Goal: Transaction & Acquisition: Book appointment/travel/reservation

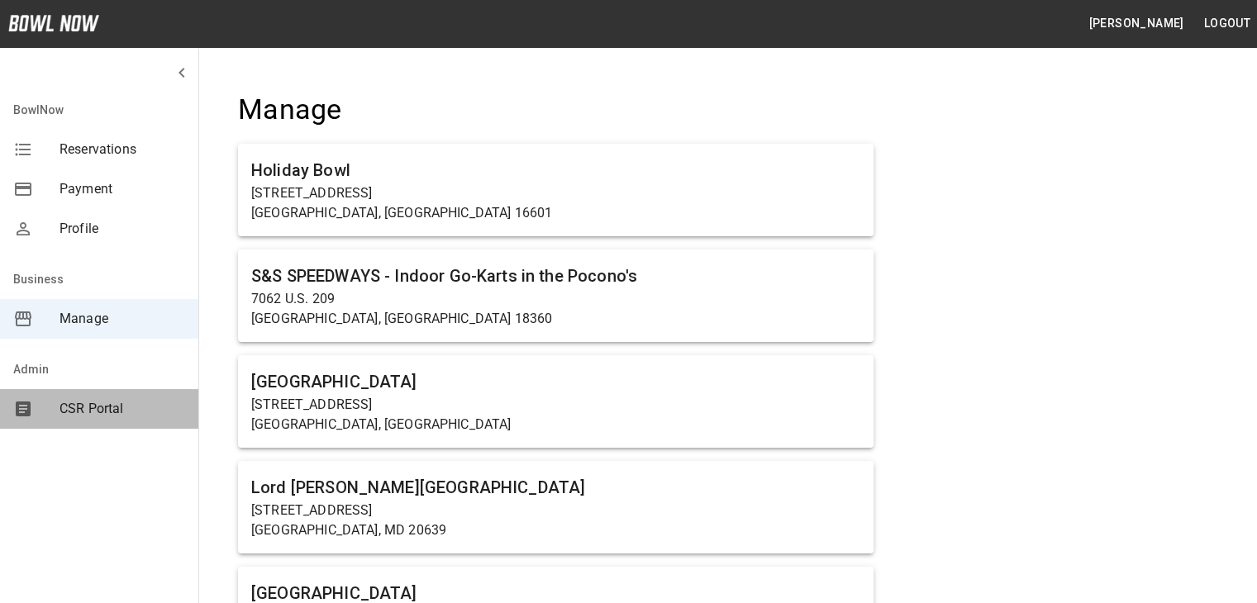
click at [83, 415] on span "CSR Portal" at bounding box center [123, 409] width 126 height 20
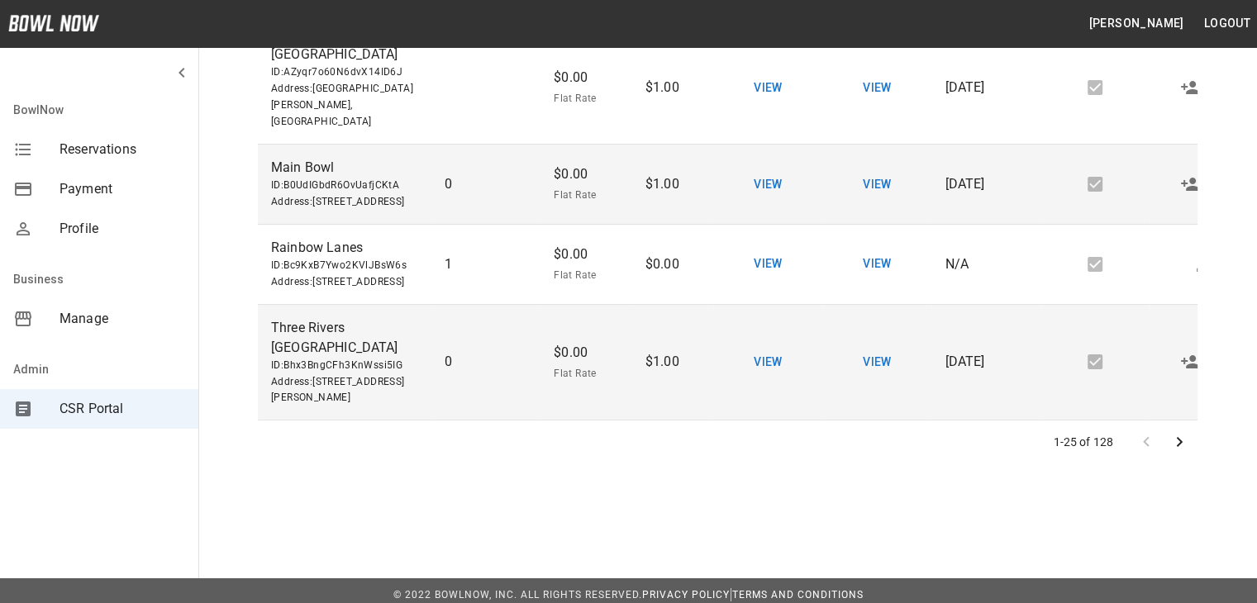
scroll to position [397, 0]
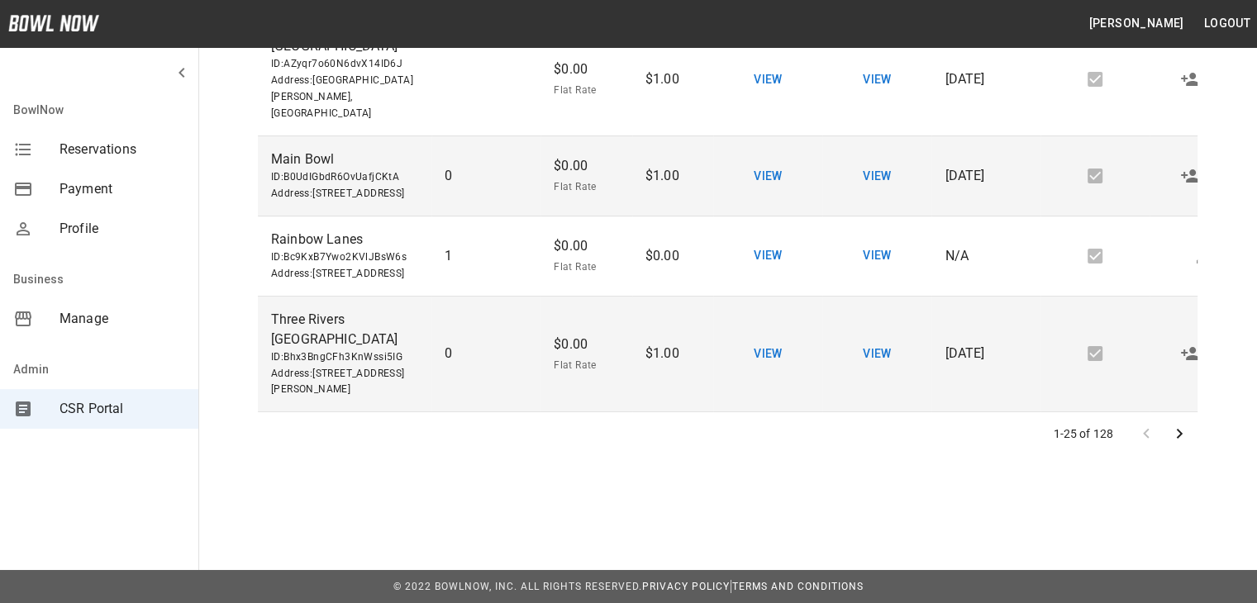
click at [1176, 440] on icon "Go to next page" at bounding box center [1180, 434] width 20 height 20
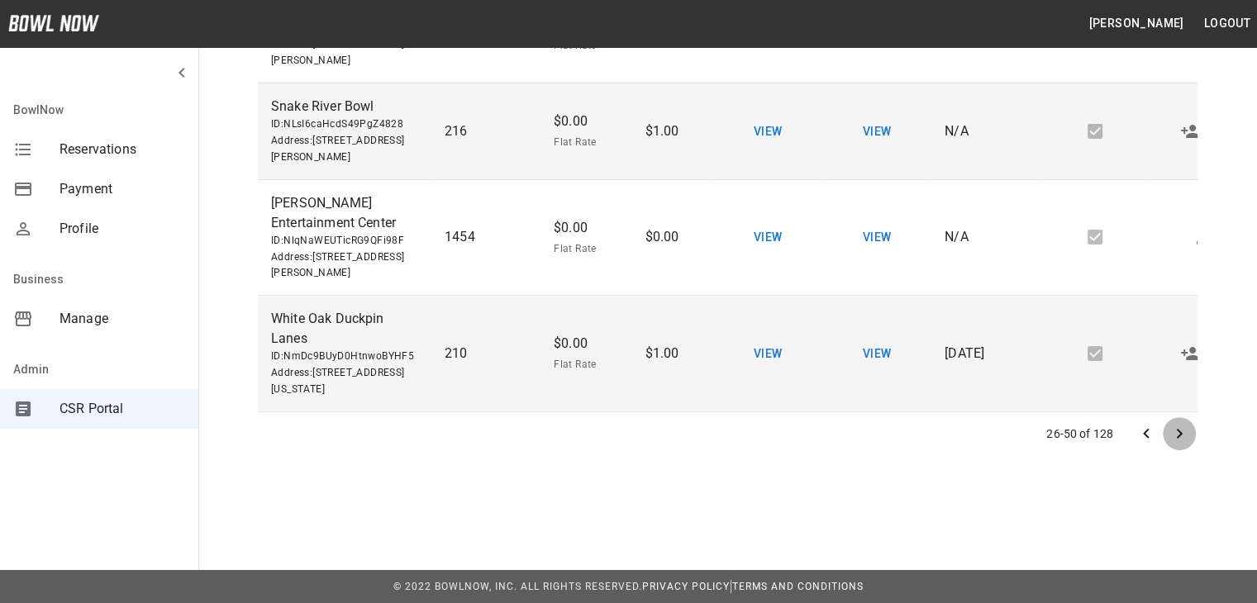
click at [1179, 439] on icon "Go to next page" at bounding box center [1180, 434] width 20 height 20
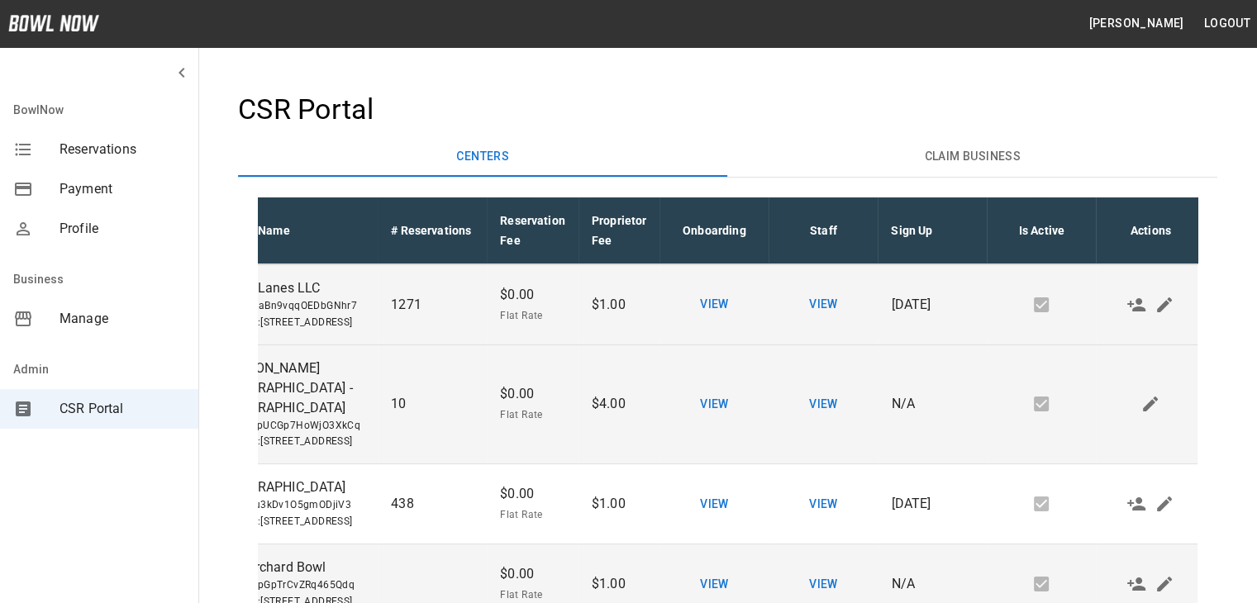
scroll to position [119, 64]
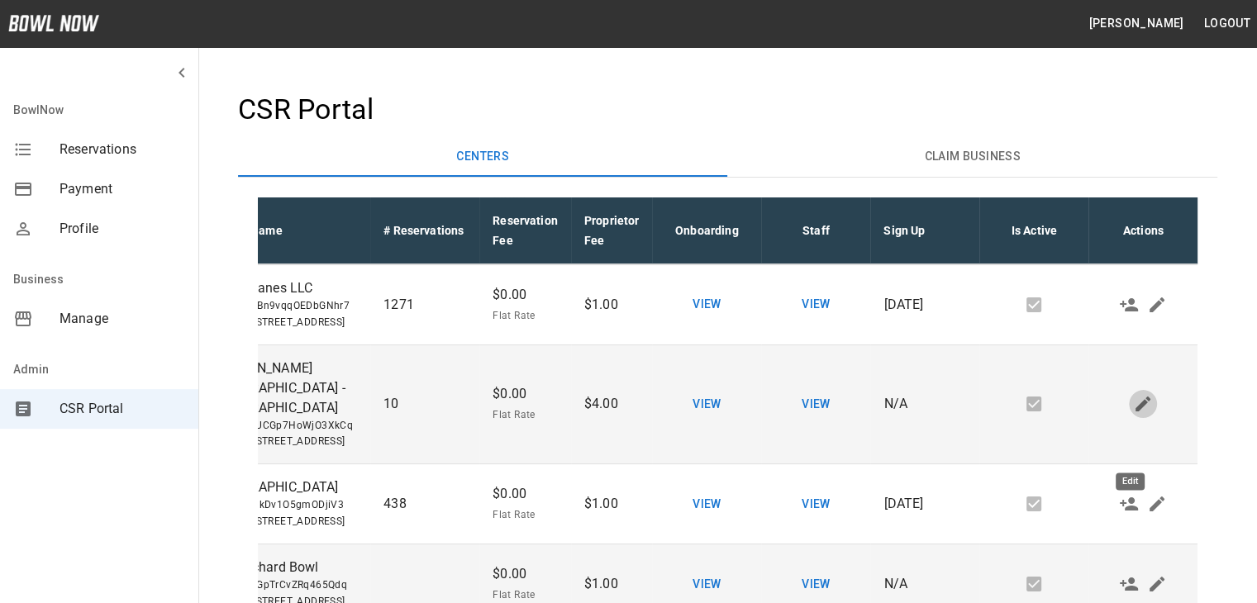
click at [1133, 414] on icon "Edit" at bounding box center [1143, 404] width 20 height 20
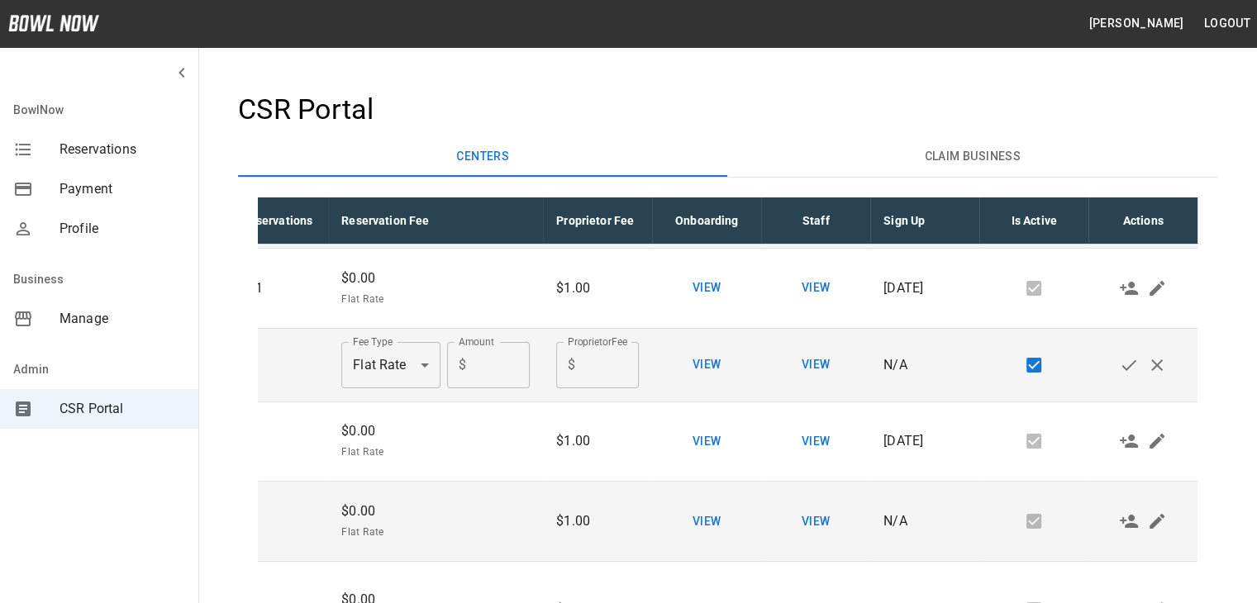
scroll to position [116, 218]
click at [1154, 379] on button "Cancel" at bounding box center [1157, 365] width 28 height 28
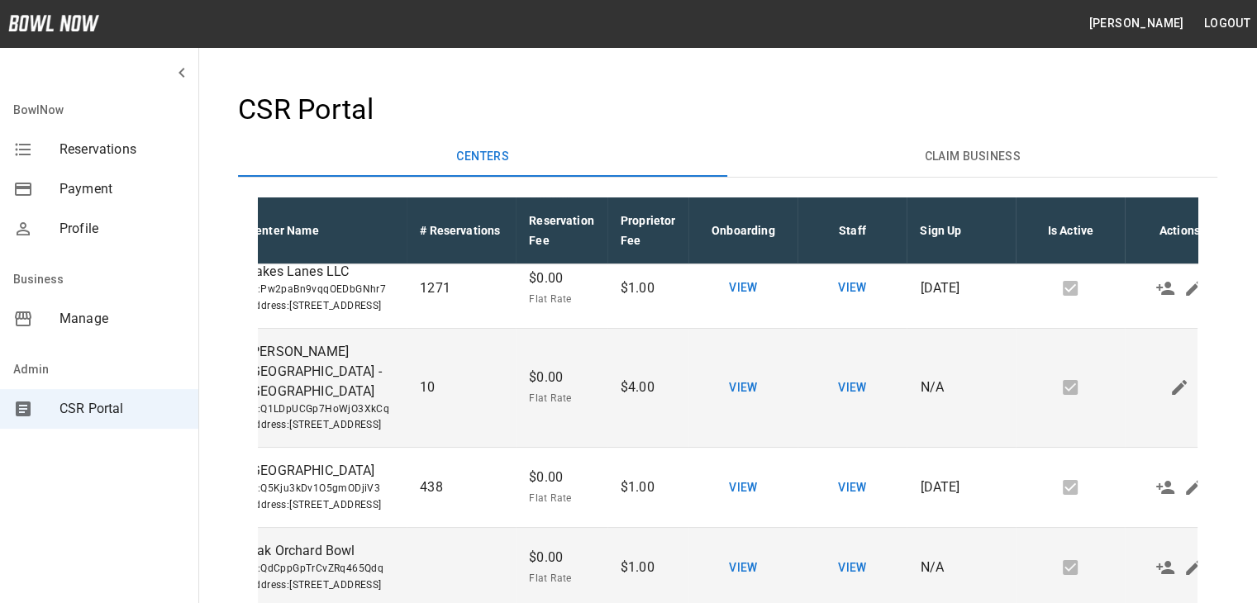
scroll to position [136, 1]
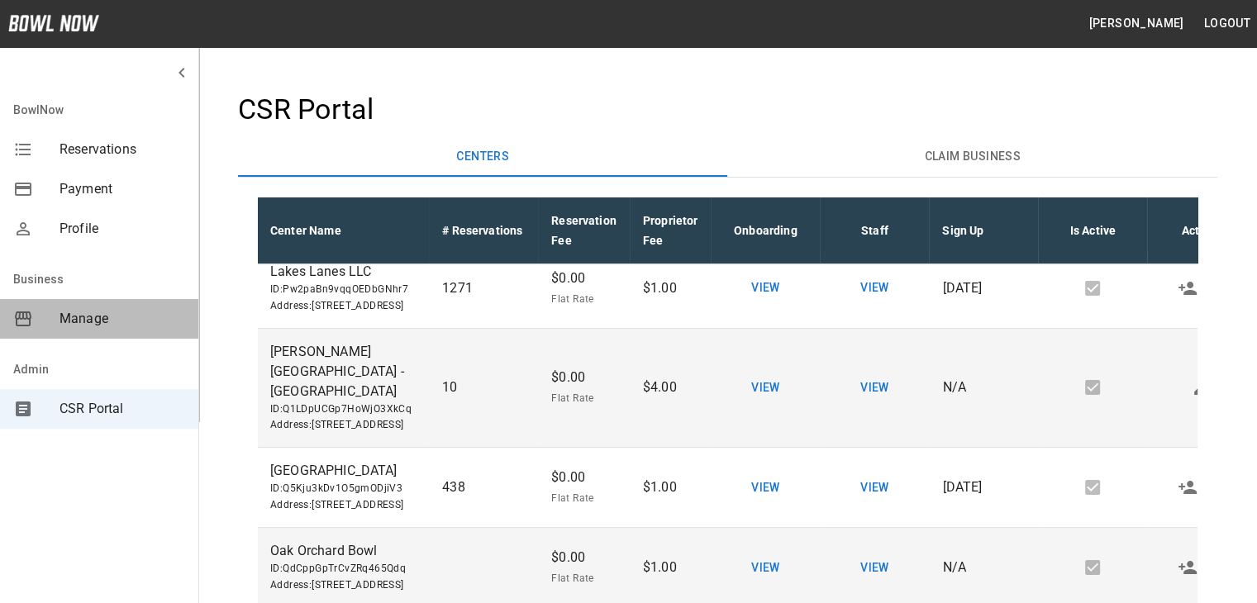
click at [76, 322] on span "Manage" at bounding box center [123, 319] width 126 height 20
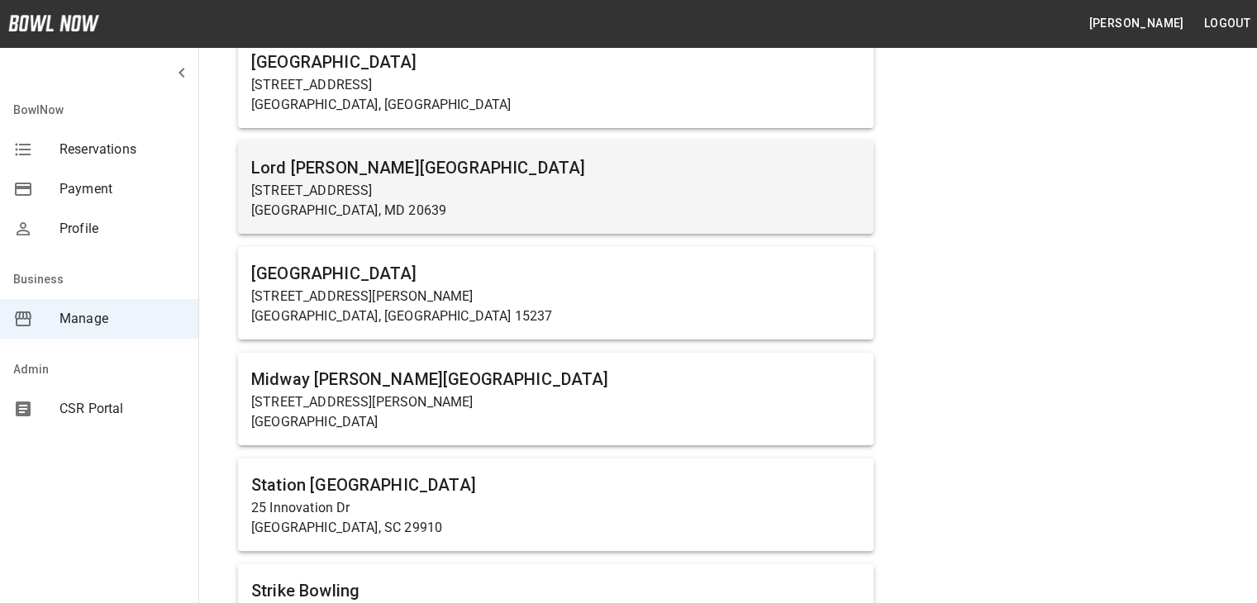
scroll to position [321, 0]
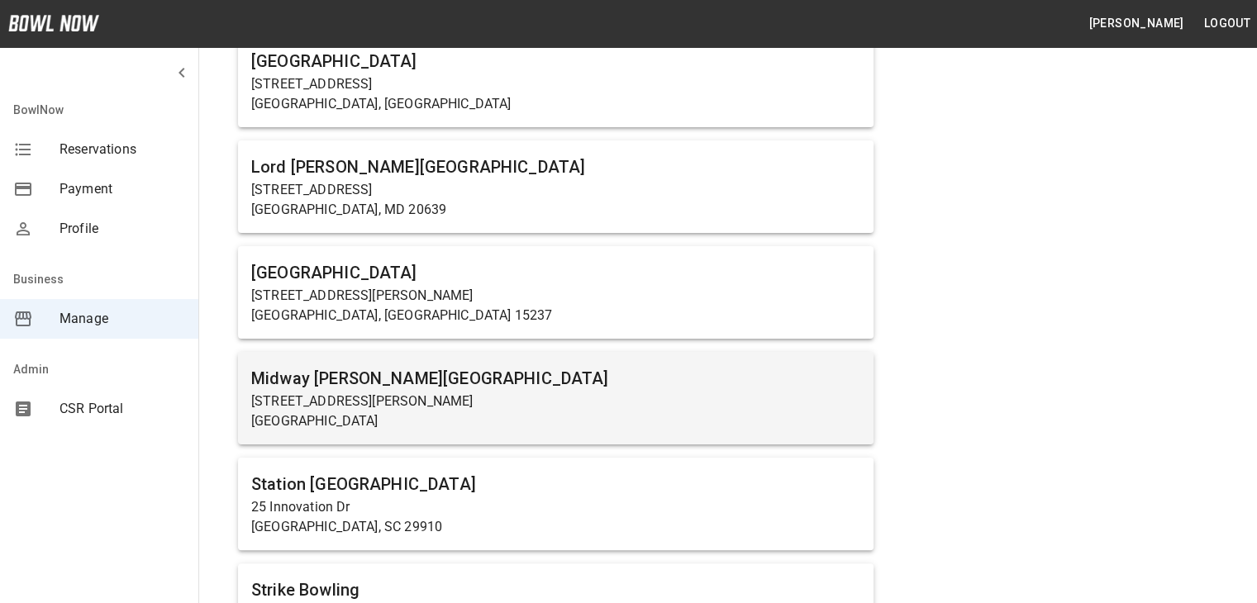
click at [455, 383] on h6 "Midway [PERSON_NAME][GEOGRAPHIC_DATA]" at bounding box center [555, 378] width 609 height 26
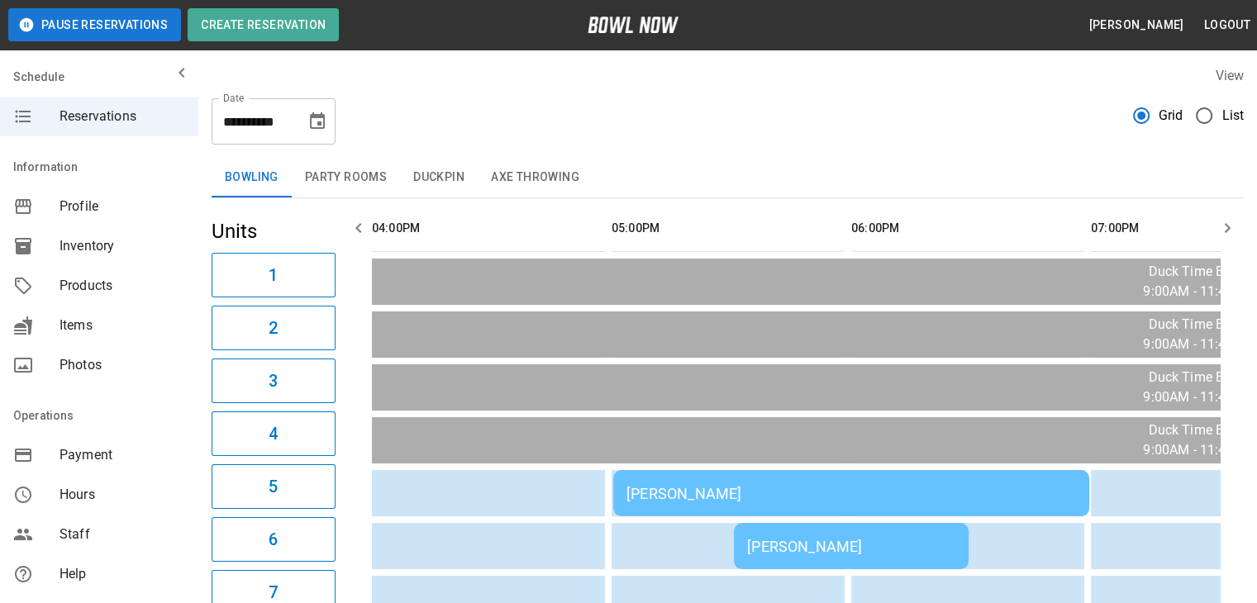
click at [723, 487] on div "Bradey Powell" at bounding box center [852, 493] width 450 height 17
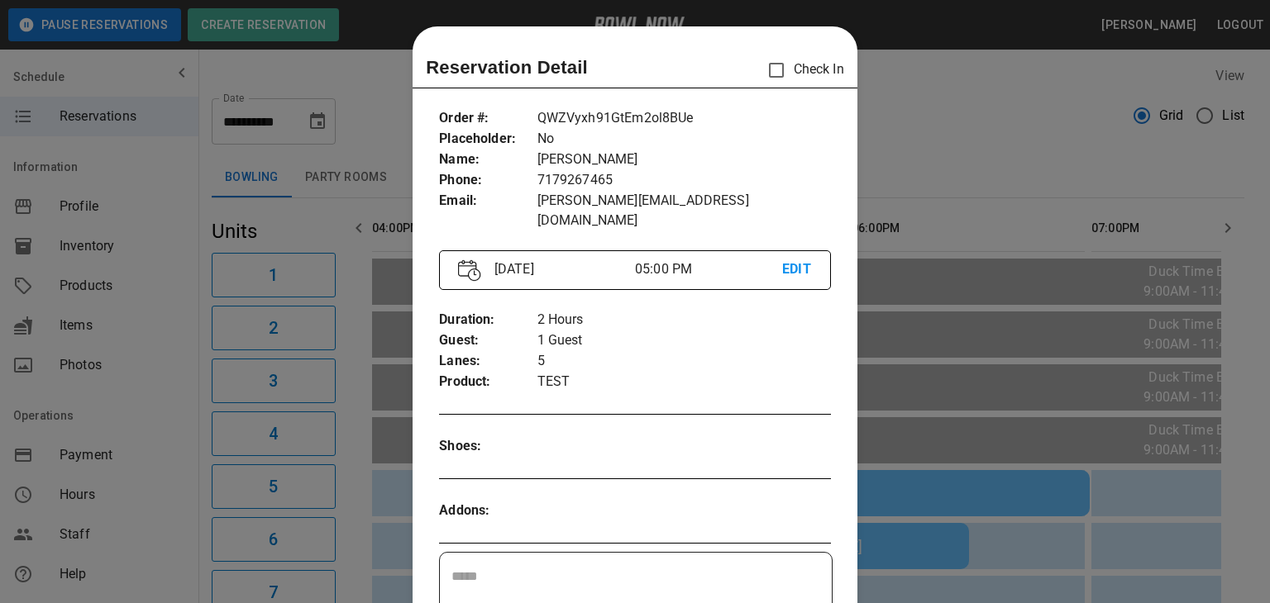
scroll to position [26, 0]
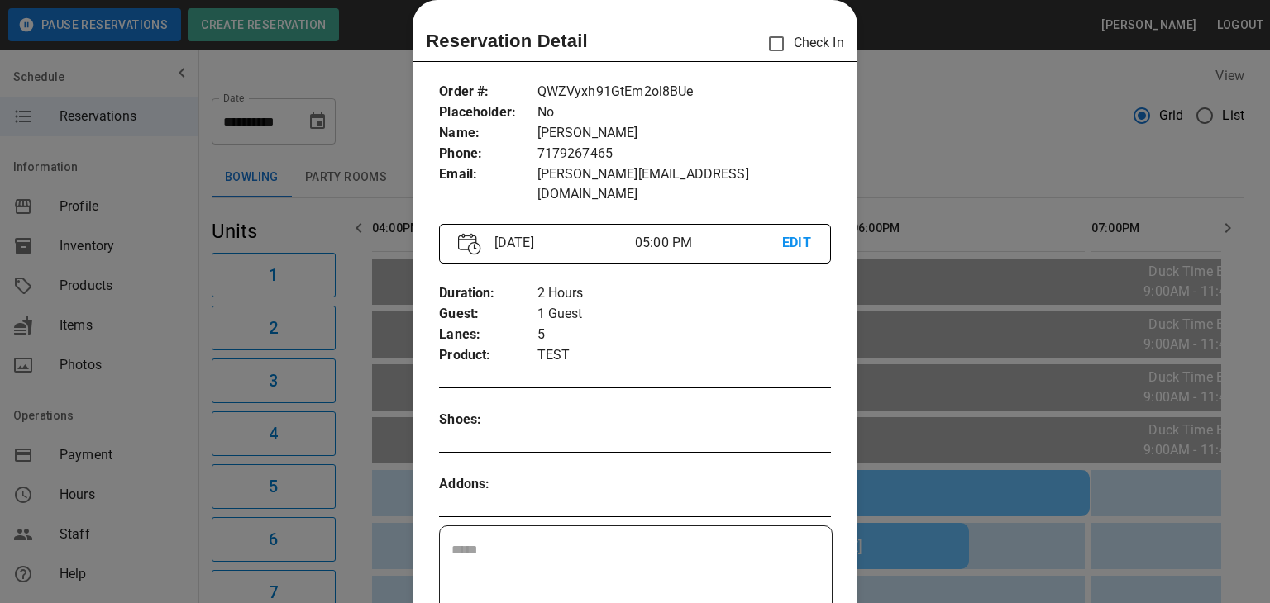
click at [641, 304] on p "1 Guest" at bounding box center [683, 314] width 293 height 21
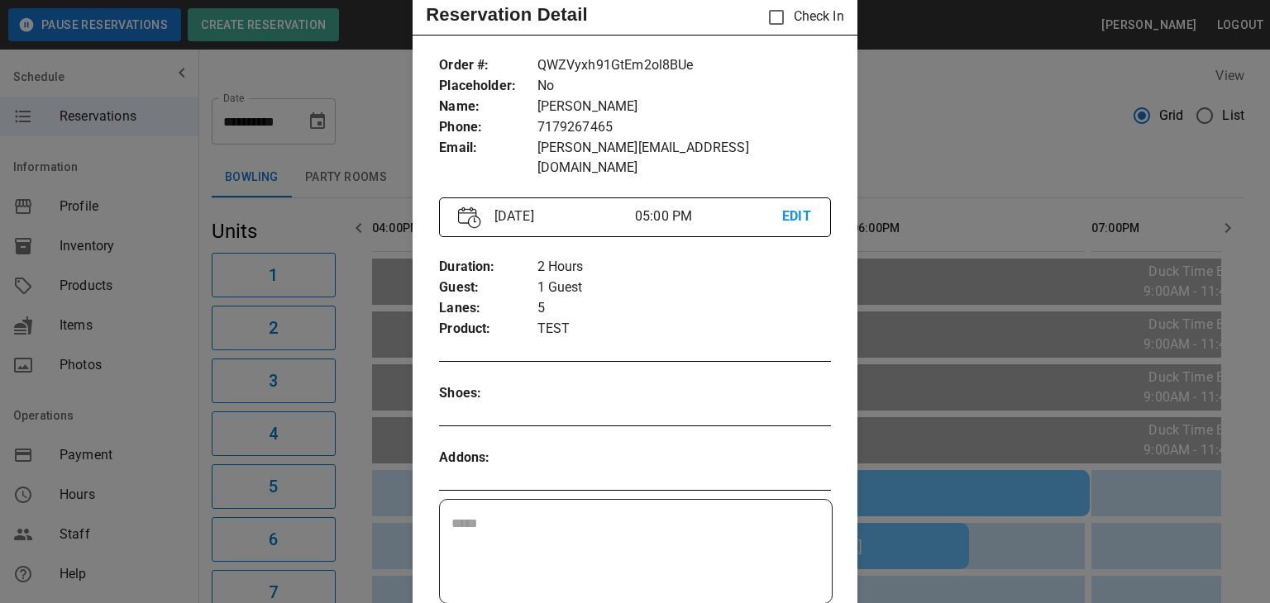
scroll to position [0, 0]
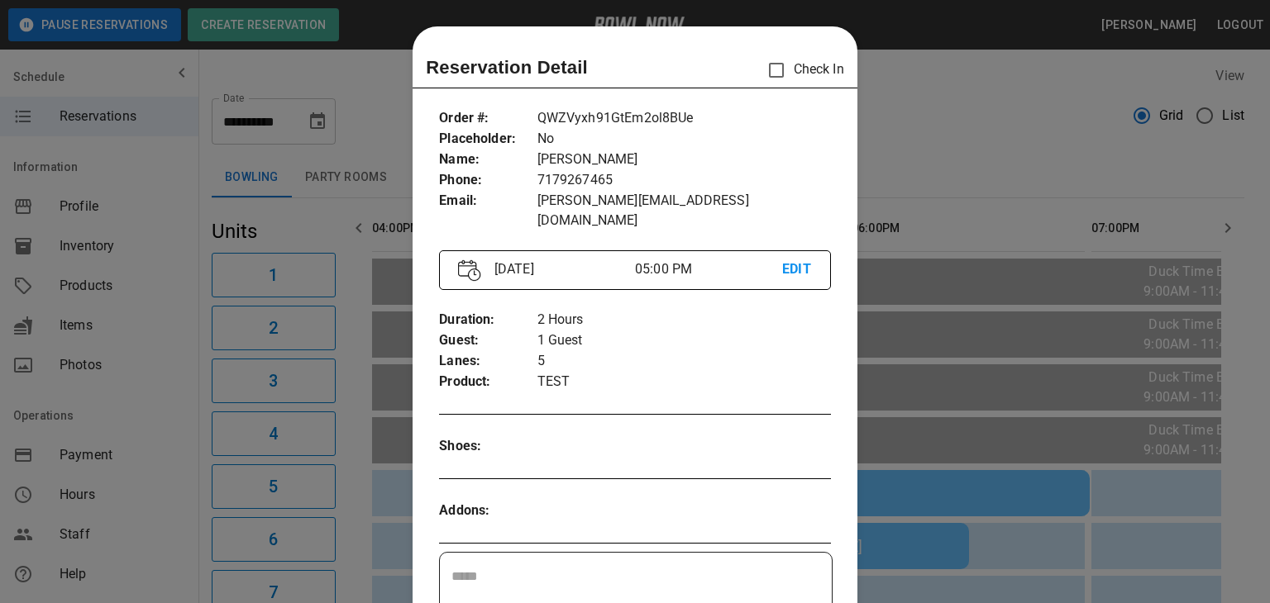
click at [678, 125] on p "QWZVyxh91GtEm2ol8BUe" at bounding box center [683, 118] width 293 height 21
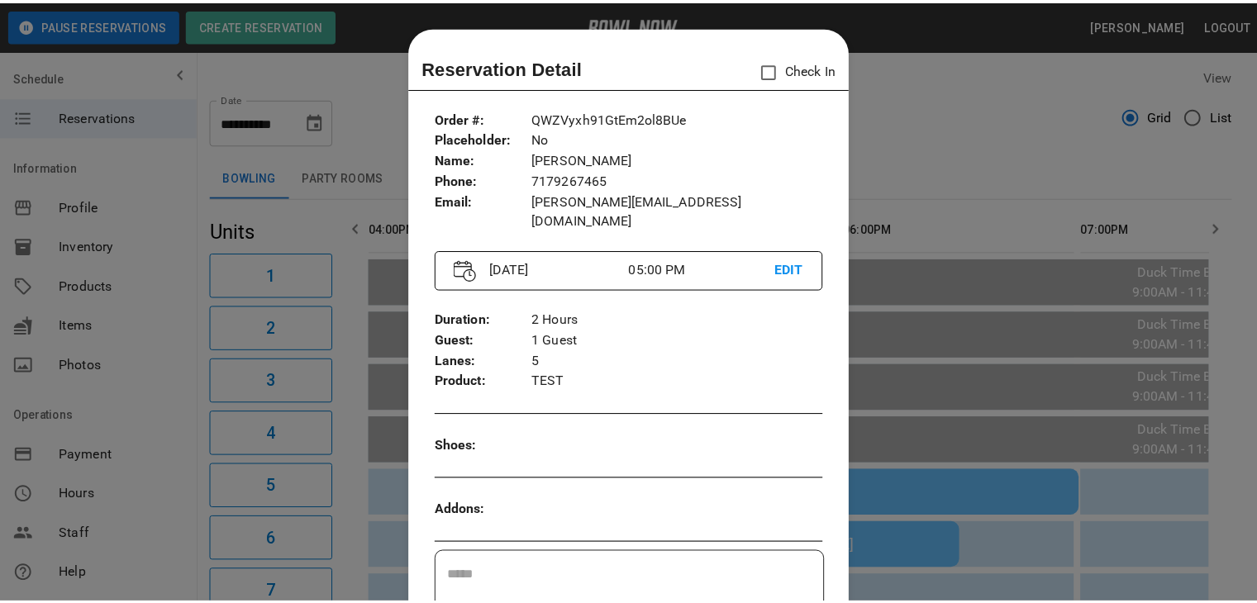
scroll to position [26, 0]
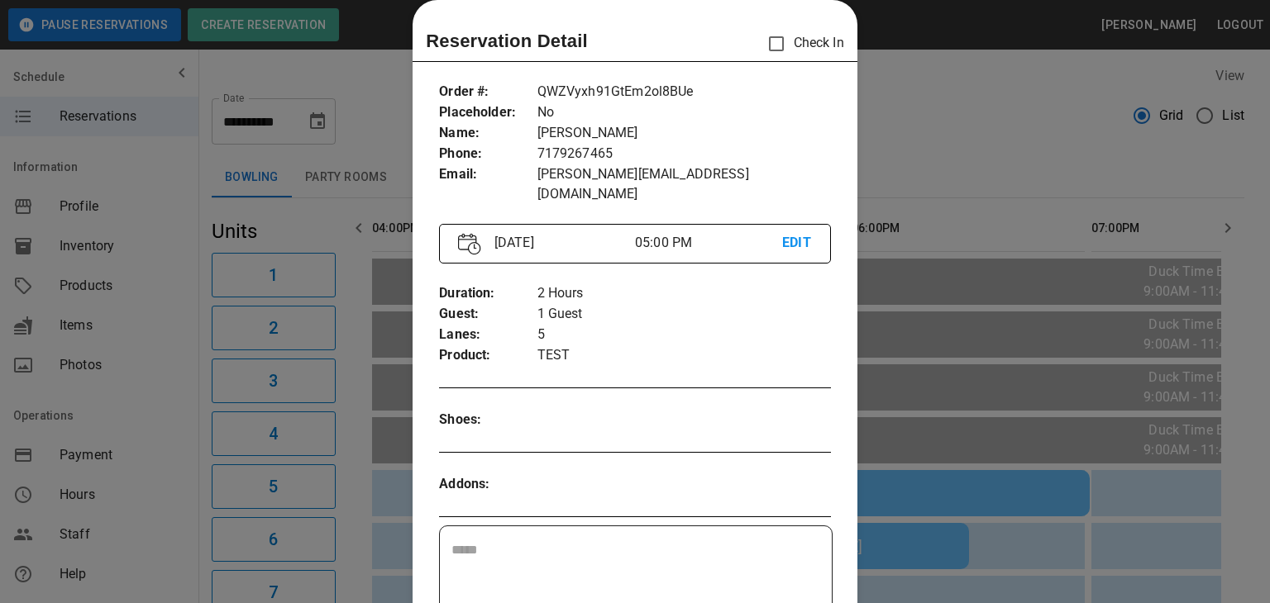
click at [996, 186] on div at bounding box center [635, 301] width 1270 height 603
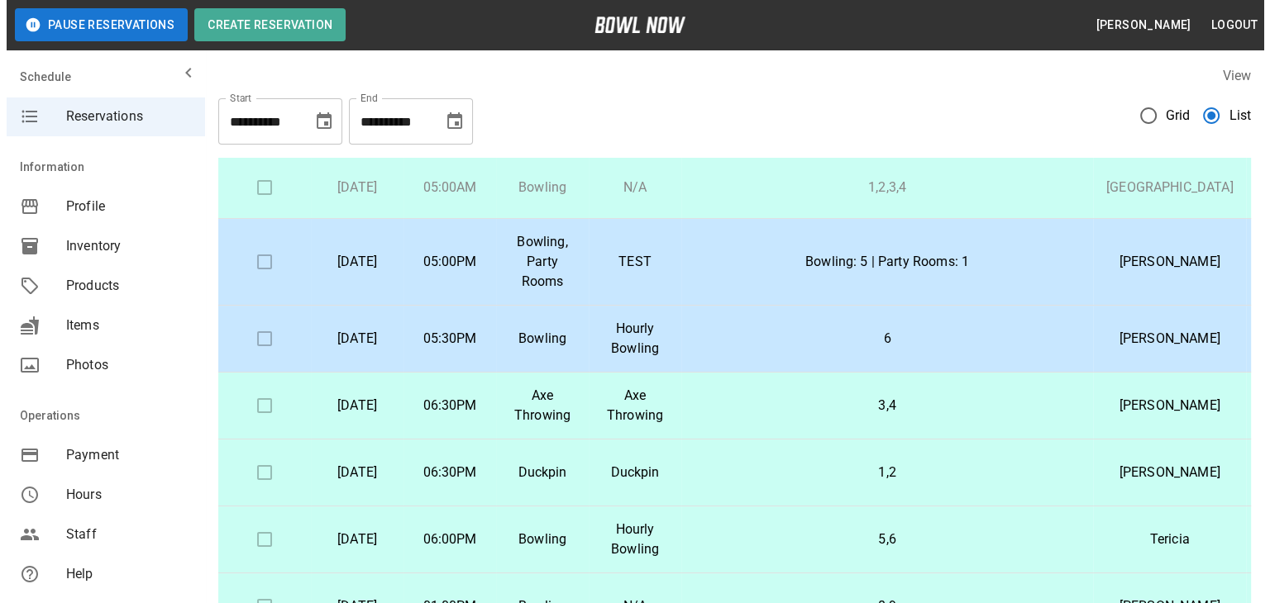
scroll to position [689, 0]
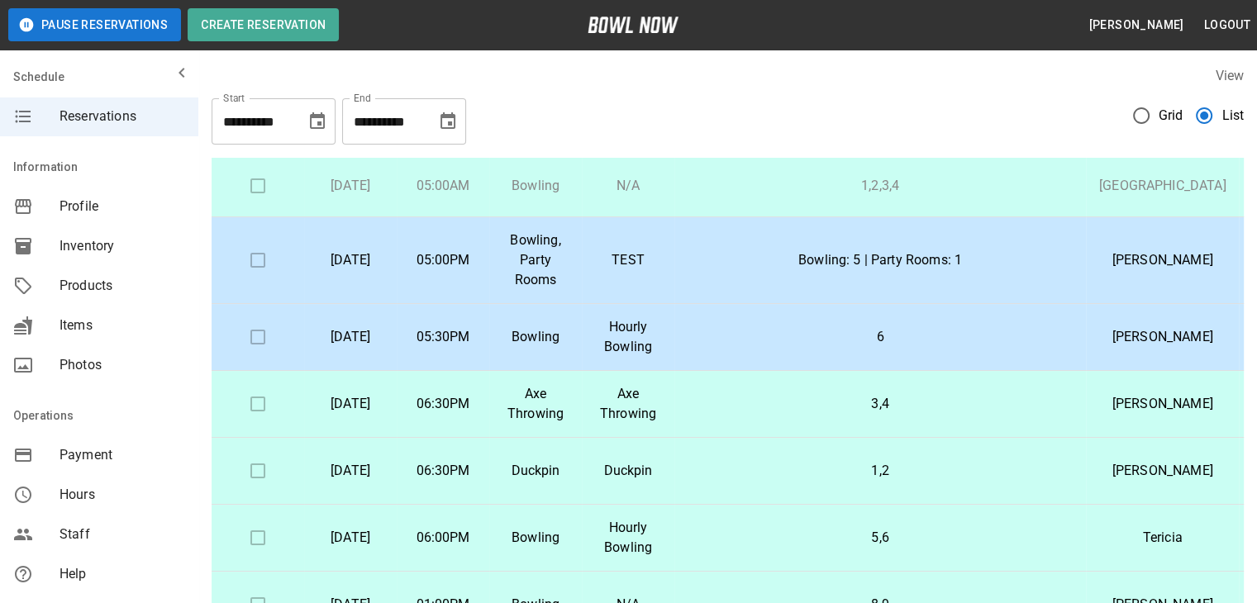
click at [768, 288] on td "Bowling: 5 | Party Rooms: 1" at bounding box center [880, 260] width 412 height 87
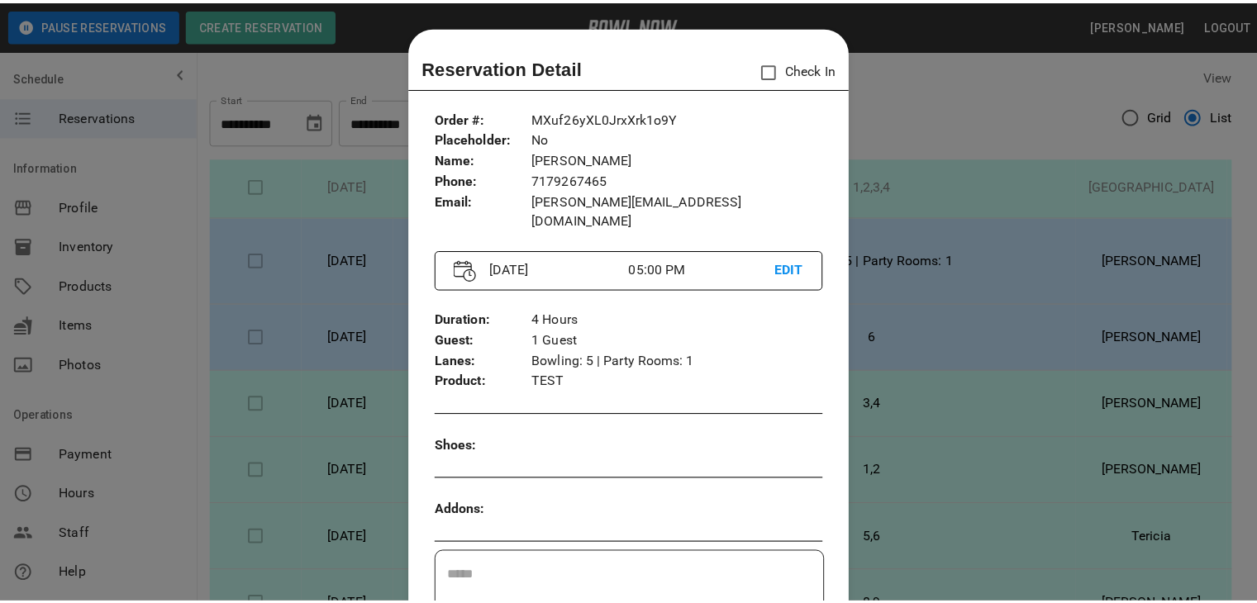
scroll to position [26, 0]
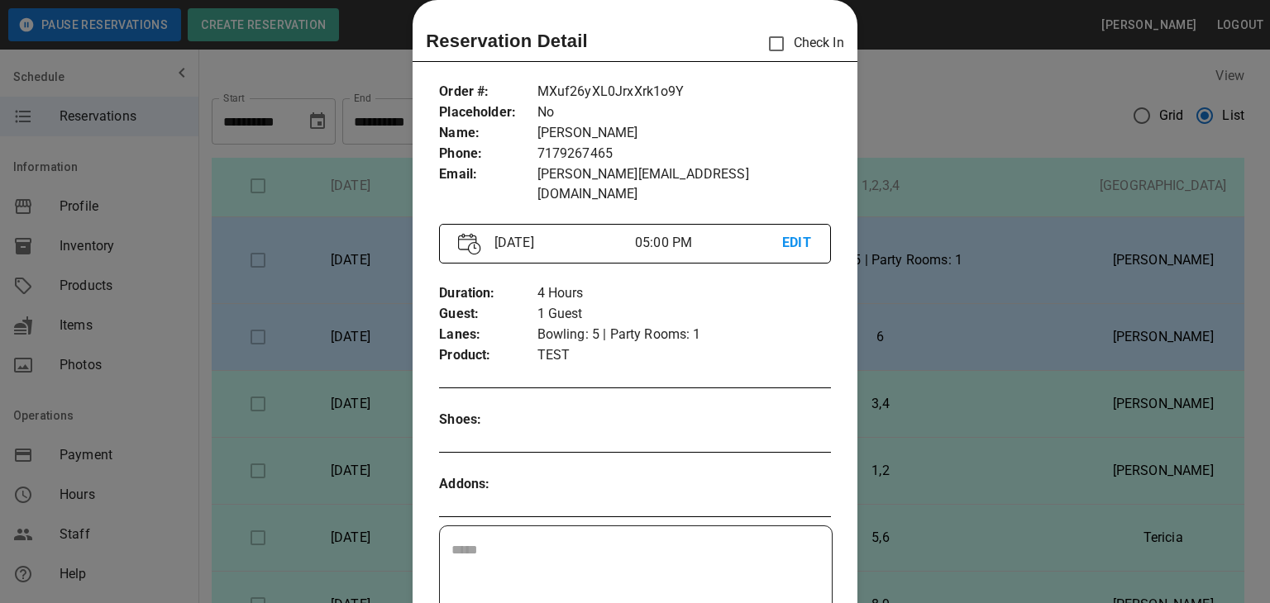
click at [868, 367] on div at bounding box center [635, 301] width 1270 height 603
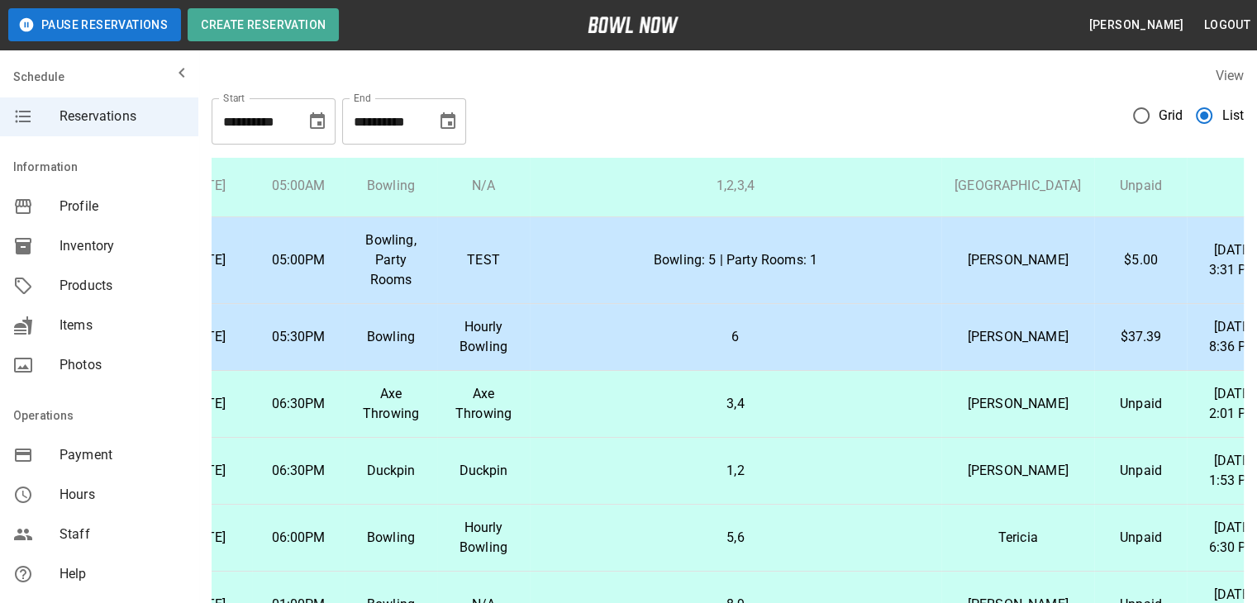
scroll to position [689, 0]
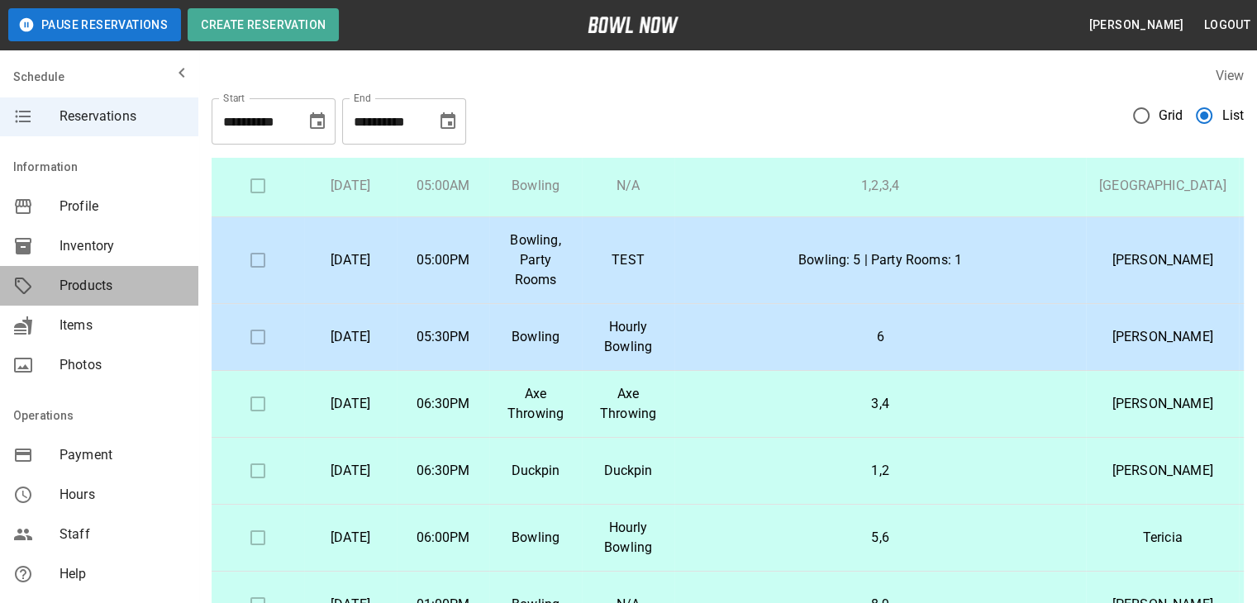
click at [106, 280] on span "Products" at bounding box center [123, 286] width 126 height 20
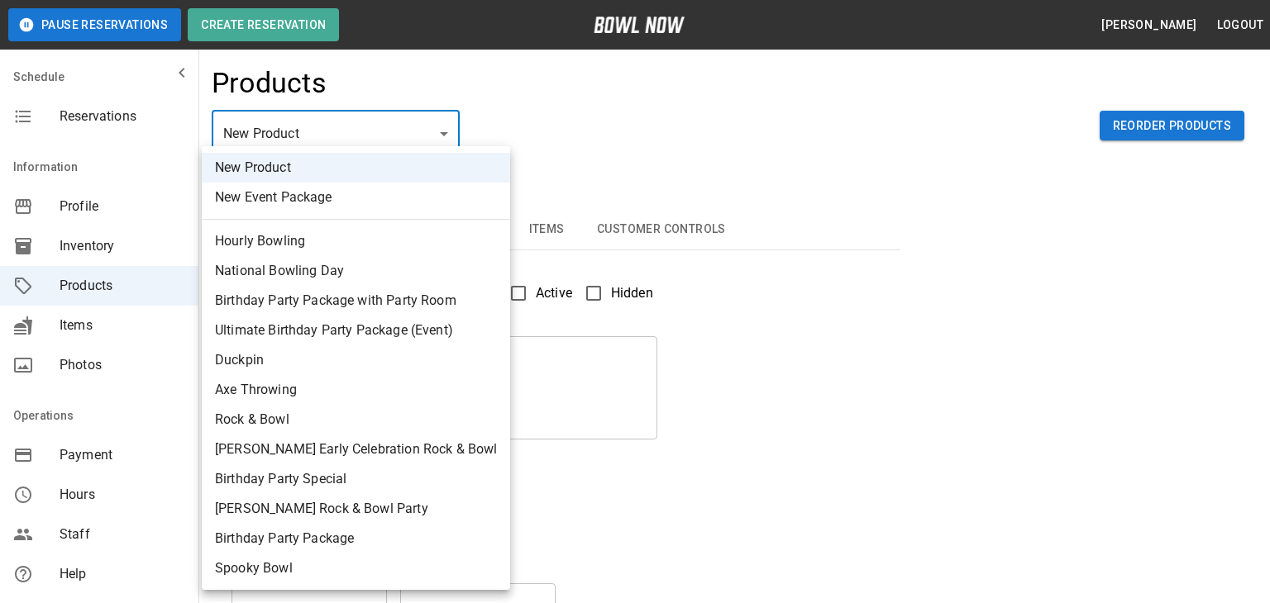
click at [1117, 464] on div at bounding box center [635, 301] width 1270 height 603
click at [791, 426] on div at bounding box center [635, 301] width 1270 height 603
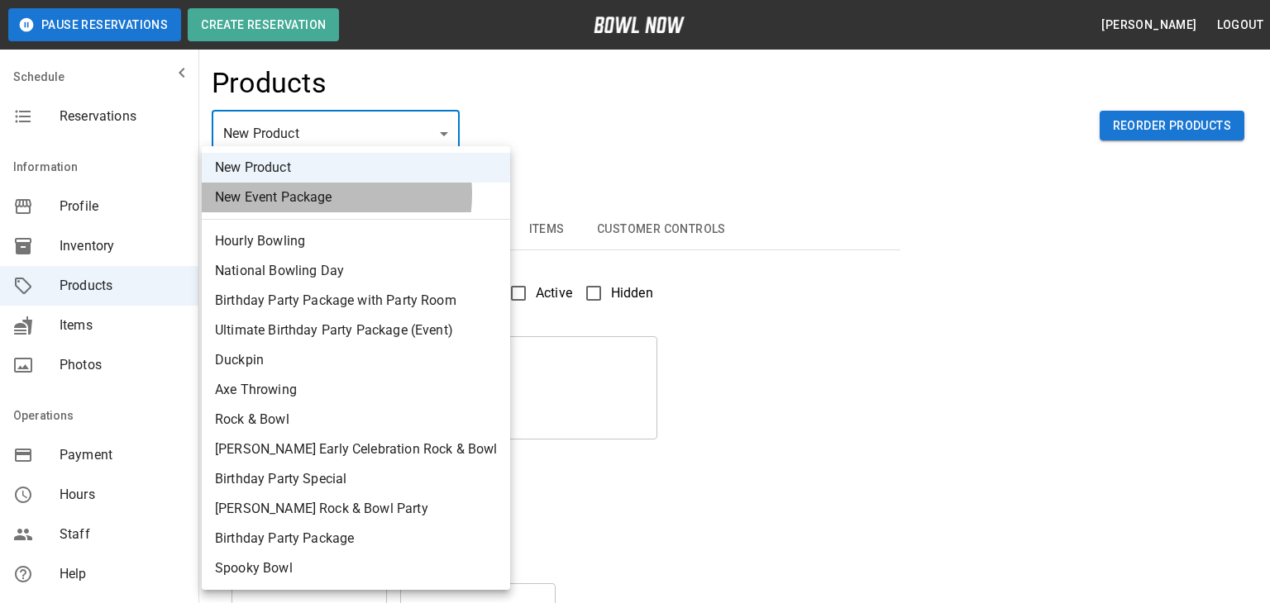
click at [311, 194] on li "New Event Package" at bounding box center [356, 198] width 308 height 30
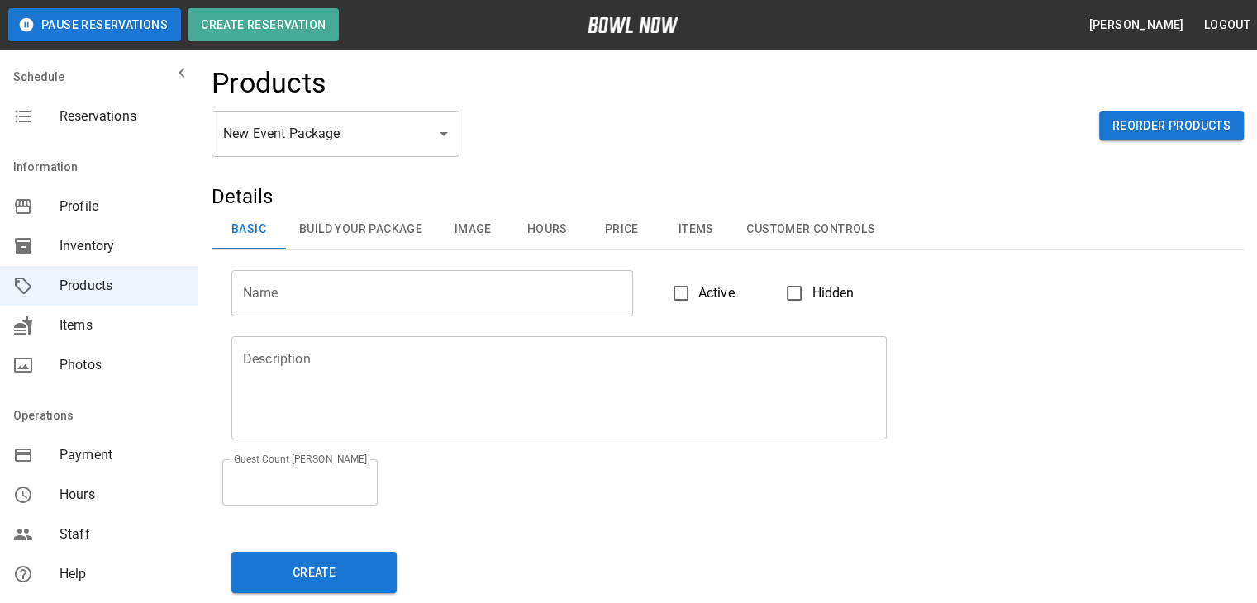
click at [531, 454] on div "Guest Count Max * Guest Count Max" at bounding box center [718, 473] width 1013 height 66
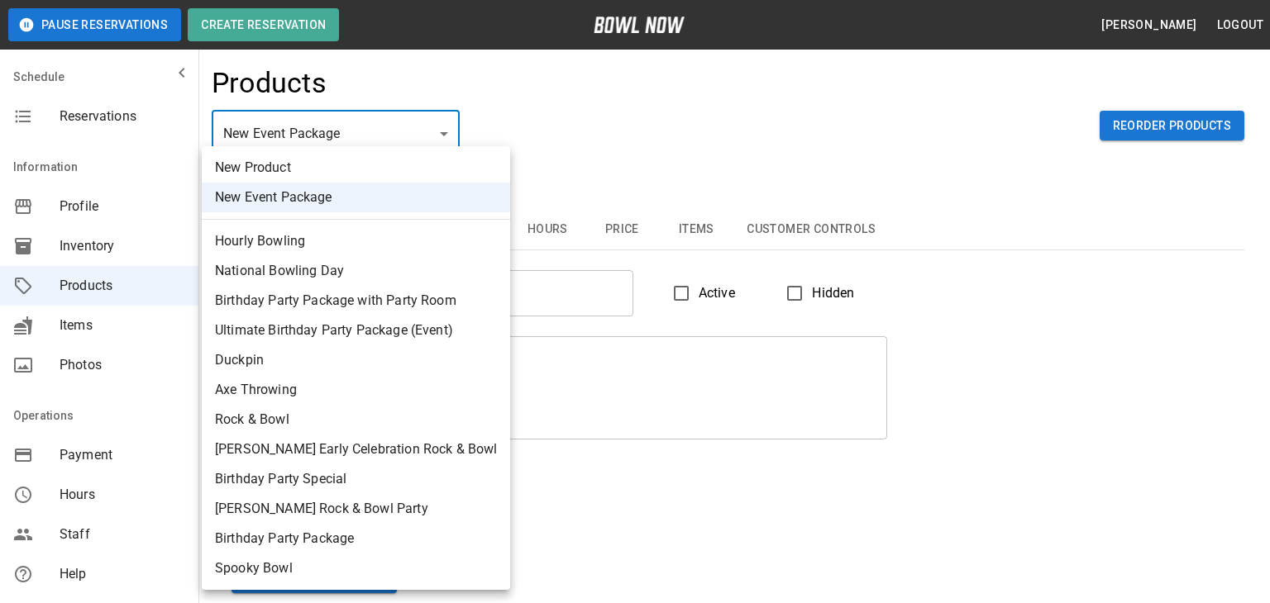
click at [376, 122] on div at bounding box center [635, 301] width 1270 height 603
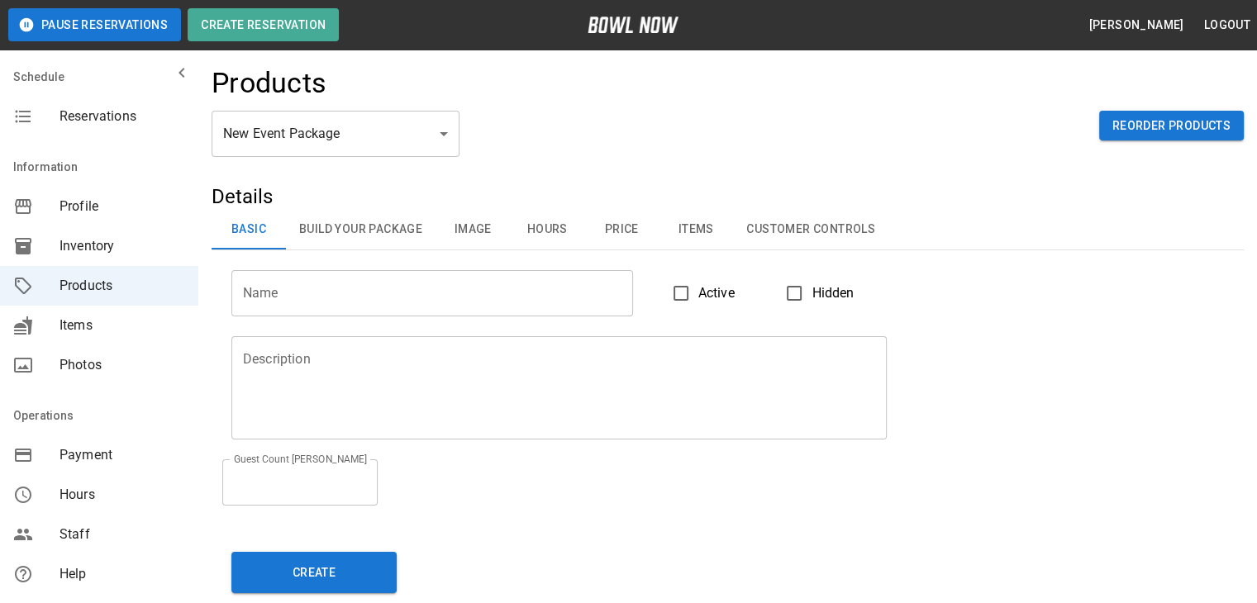
click at [660, 73] on div "Products" at bounding box center [728, 88] width 1032 height 45
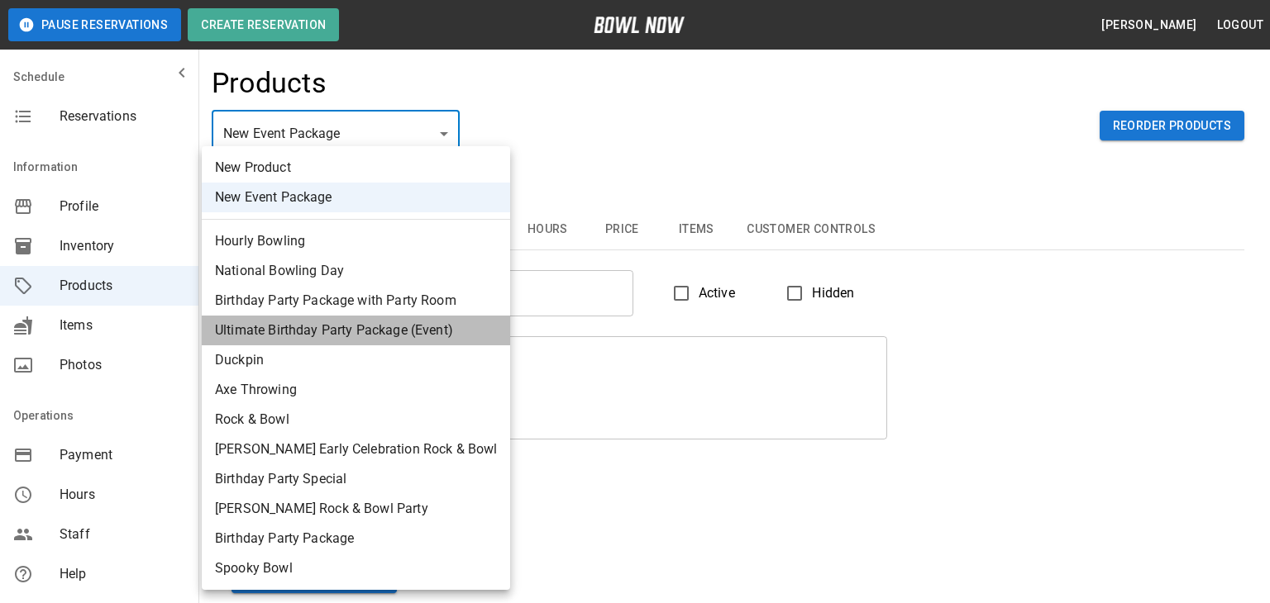
click at [360, 326] on li "Ultimate Birthday Party Package (Event)" at bounding box center [356, 331] width 308 height 30
type input "*"
type input "**********"
type textarea "**********"
type input "**"
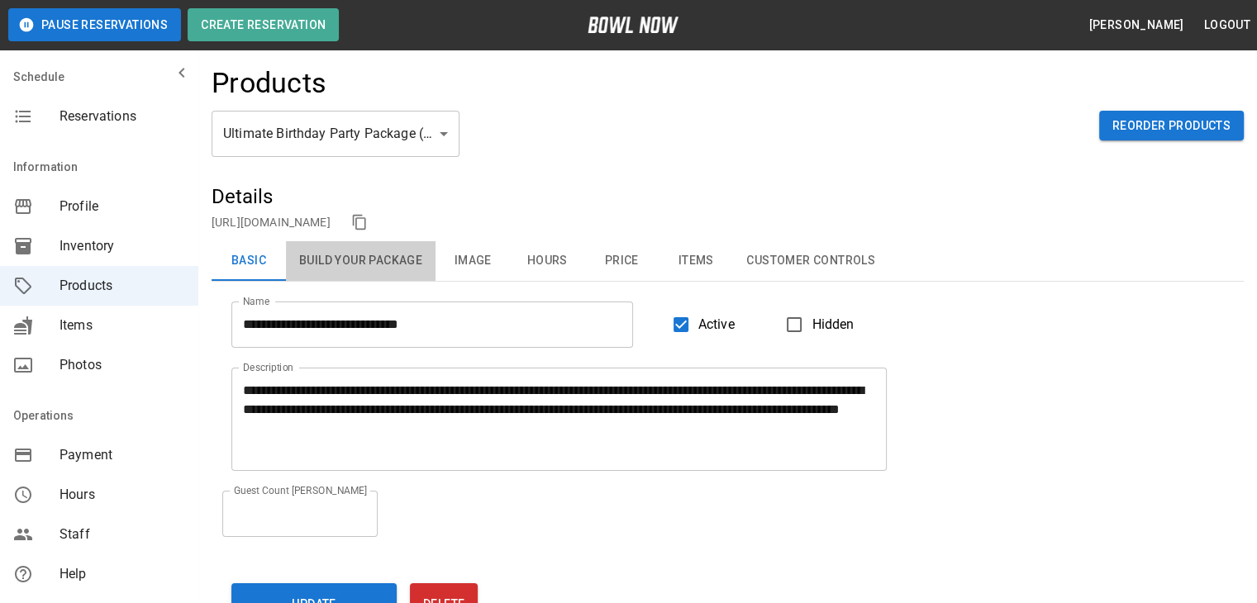
click at [360, 278] on button "Build Your Package" at bounding box center [361, 261] width 150 height 40
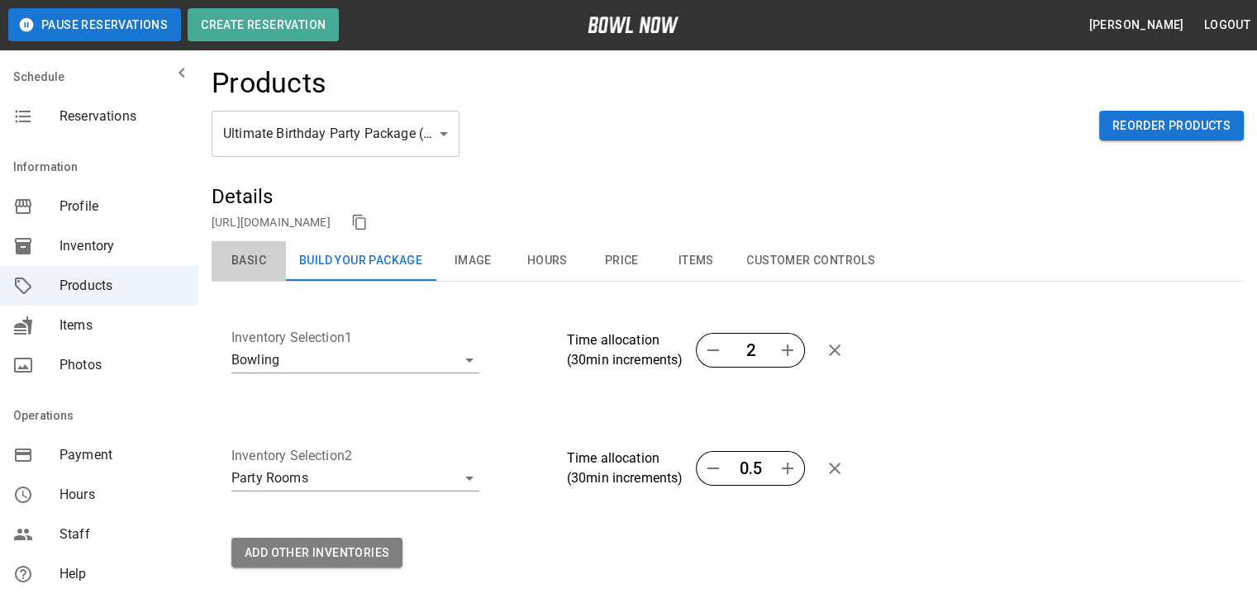
click at [239, 265] on button "Basic" at bounding box center [249, 261] width 74 height 40
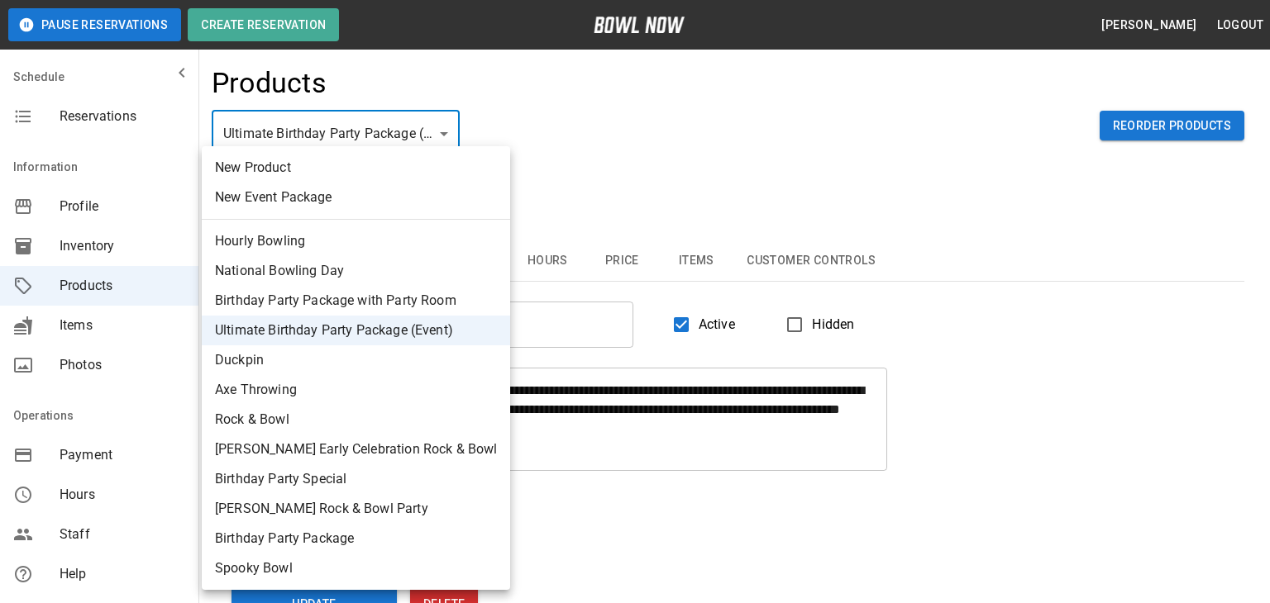
click at [365, 135] on div at bounding box center [635, 301] width 1270 height 603
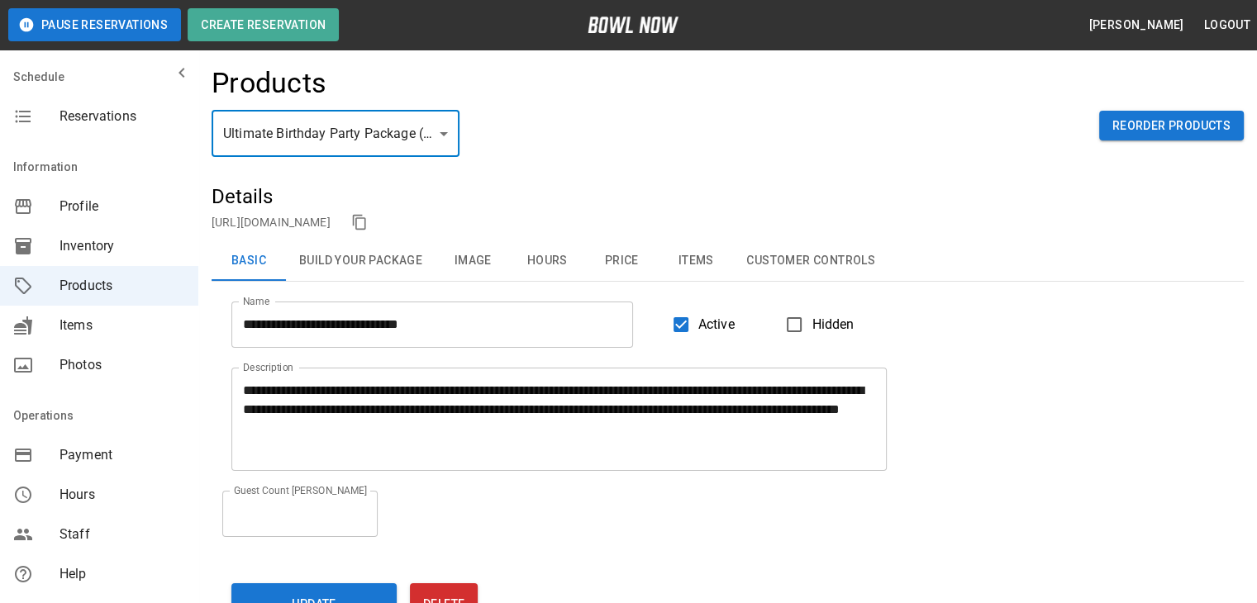
click at [101, 242] on span "Inventory" at bounding box center [123, 246] width 126 height 20
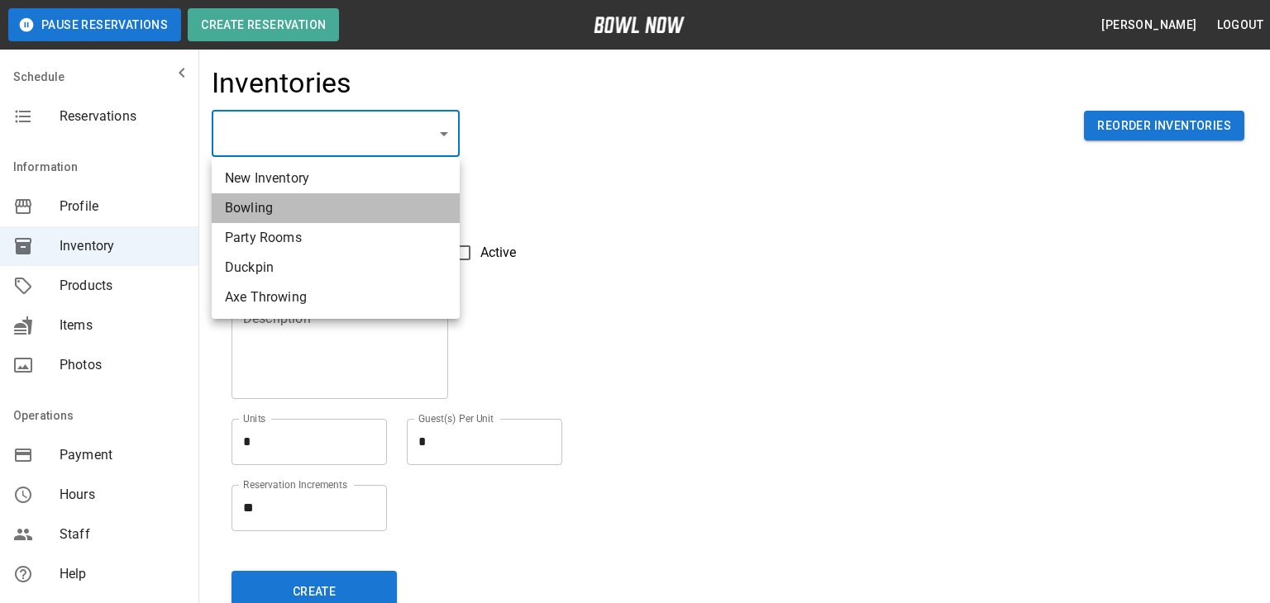
click at [288, 209] on li "Bowling" at bounding box center [336, 208] width 248 height 30
type input "**********"
type input "*******"
type textarea "**"
type textarea "*"
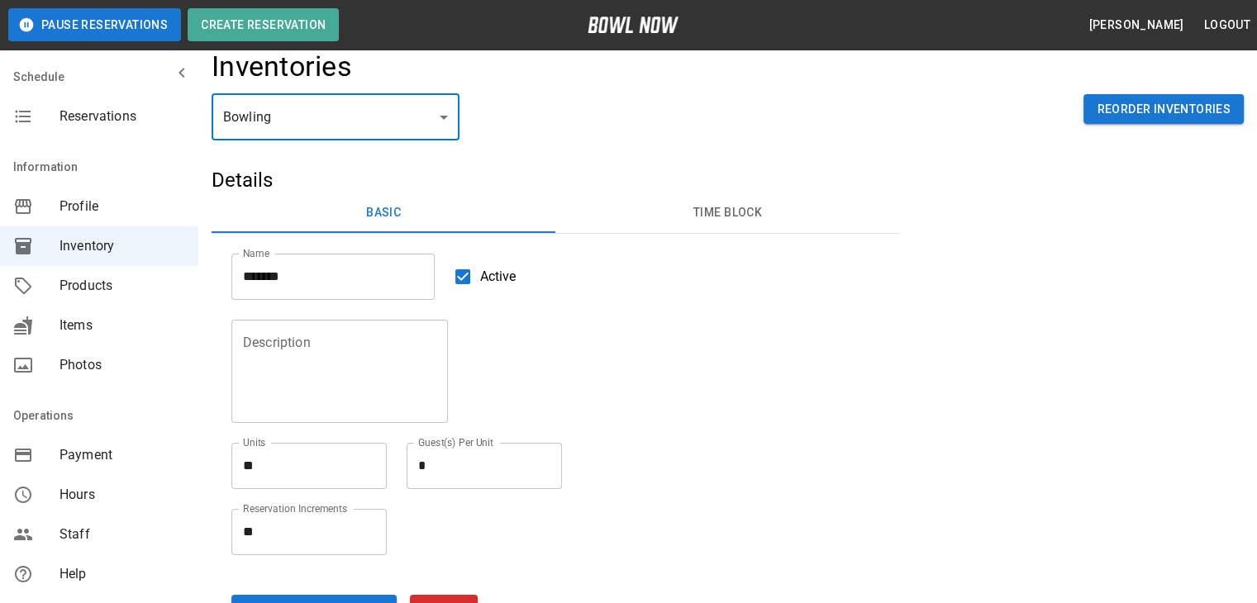
scroll to position [17, 0]
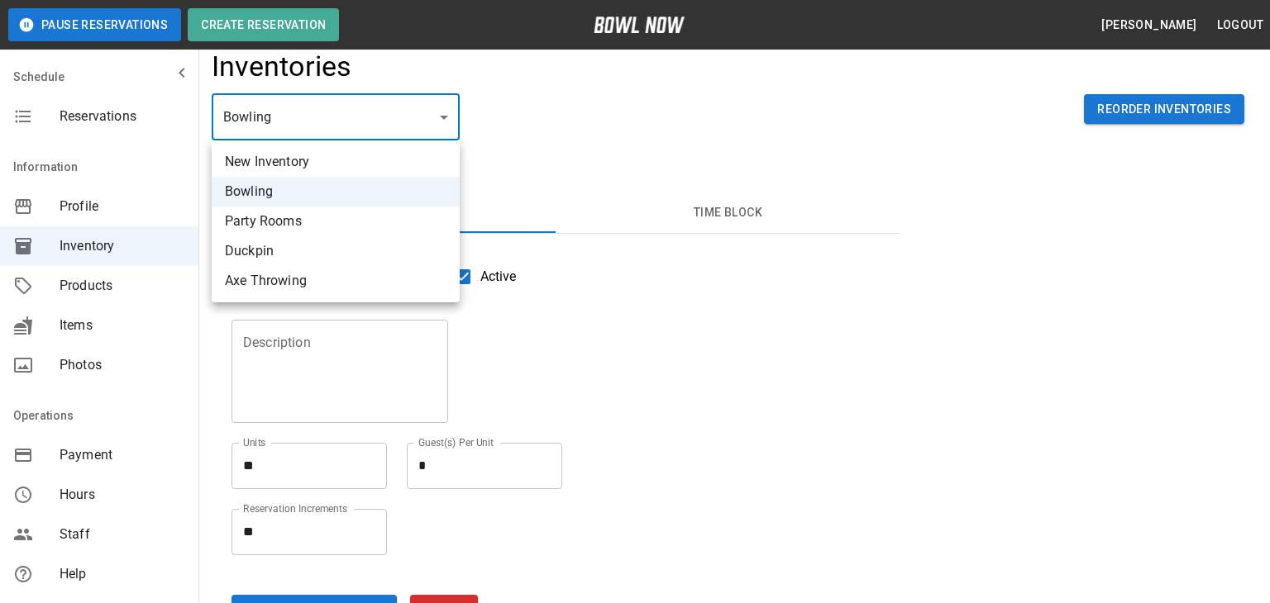
click at [321, 230] on li "Party Rooms" at bounding box center [336, 222] width 248 height 30
type input "**********"
type textarea "*"
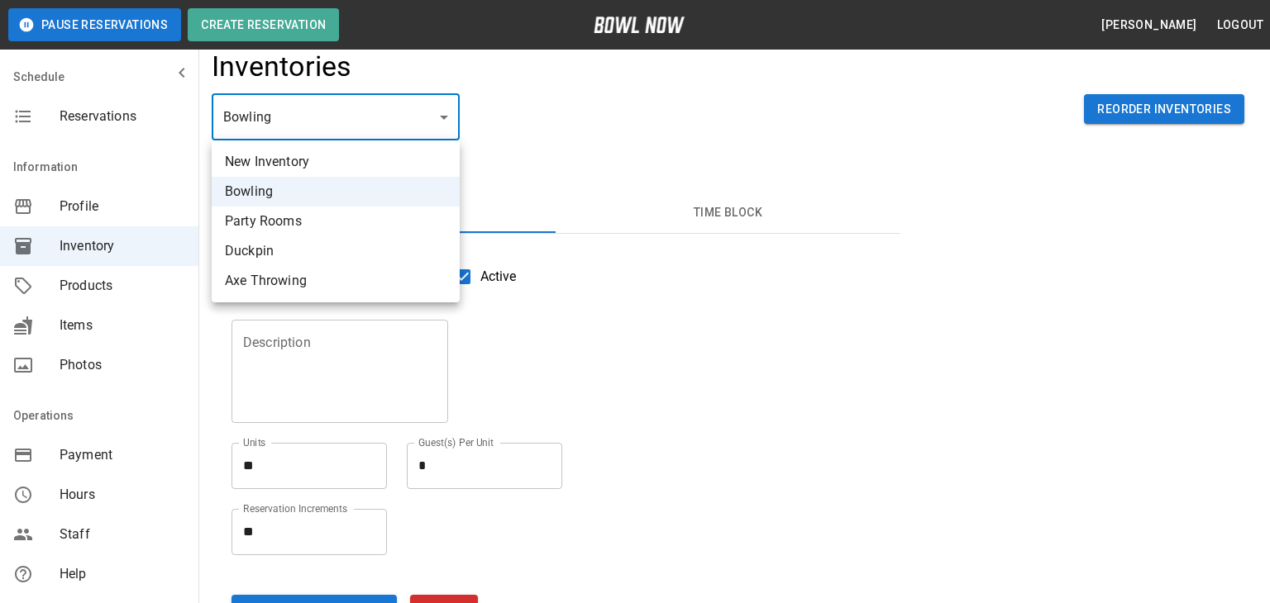
type textarea "**"
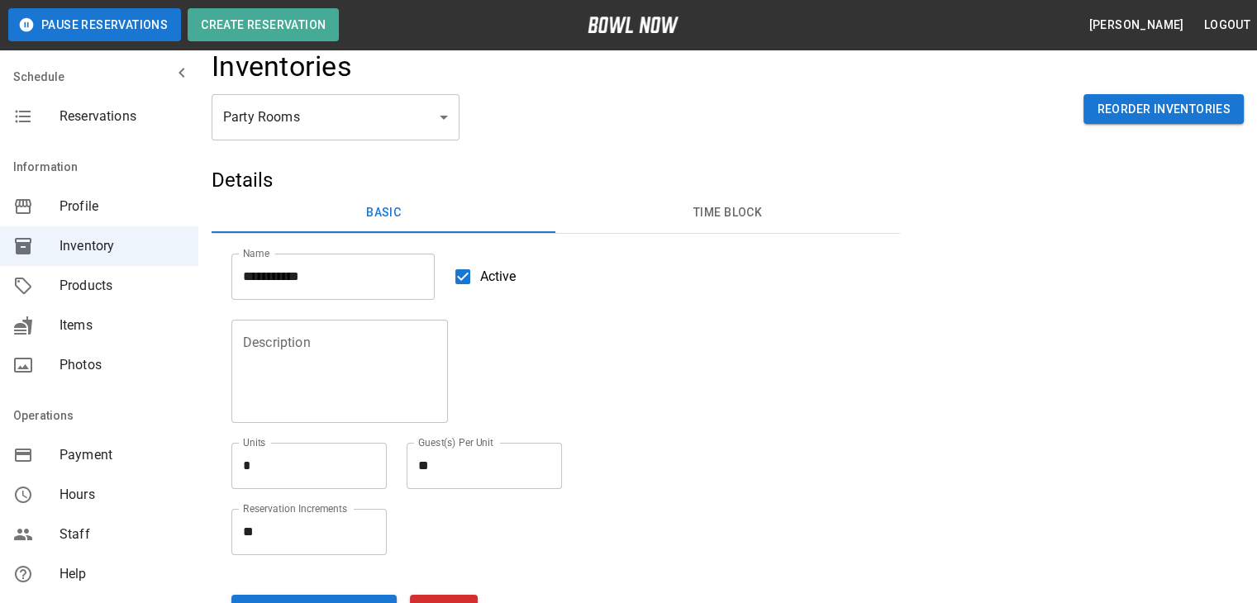
click at [823, 434] on div "Description Description Units * * Units Guest(s) Per Unit ** * Guest(s) Per Unit" at bounding box center [546, 394] width 669 height 189
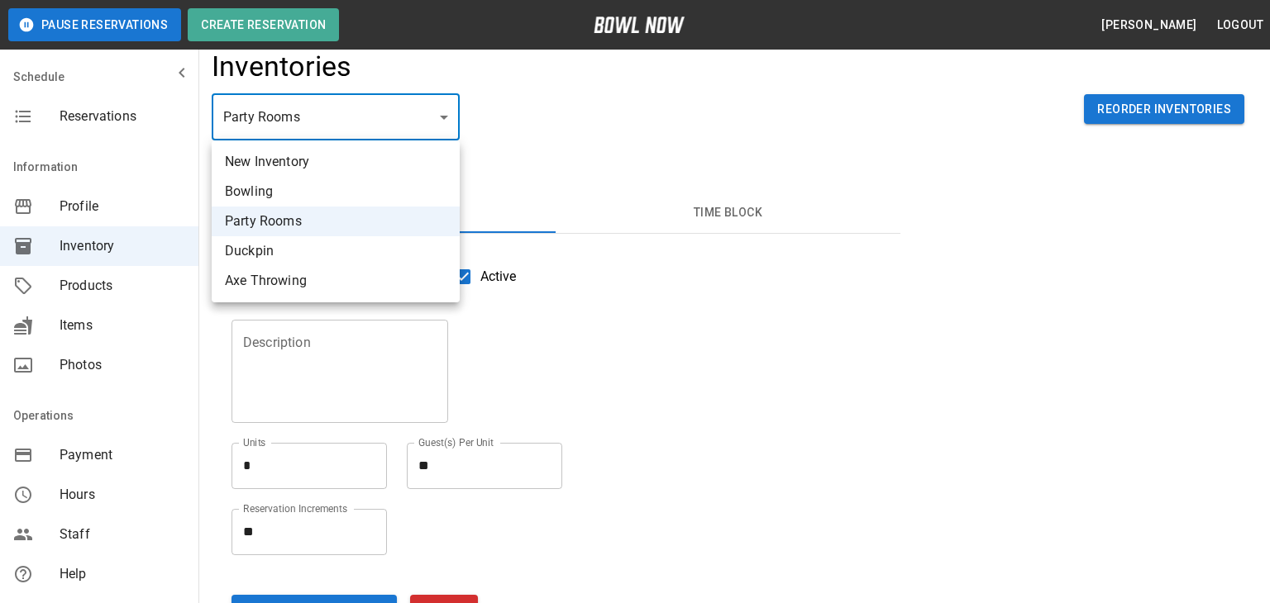
click at [311, 113] on div at bounding box center [635, 301] width 1270 height 603
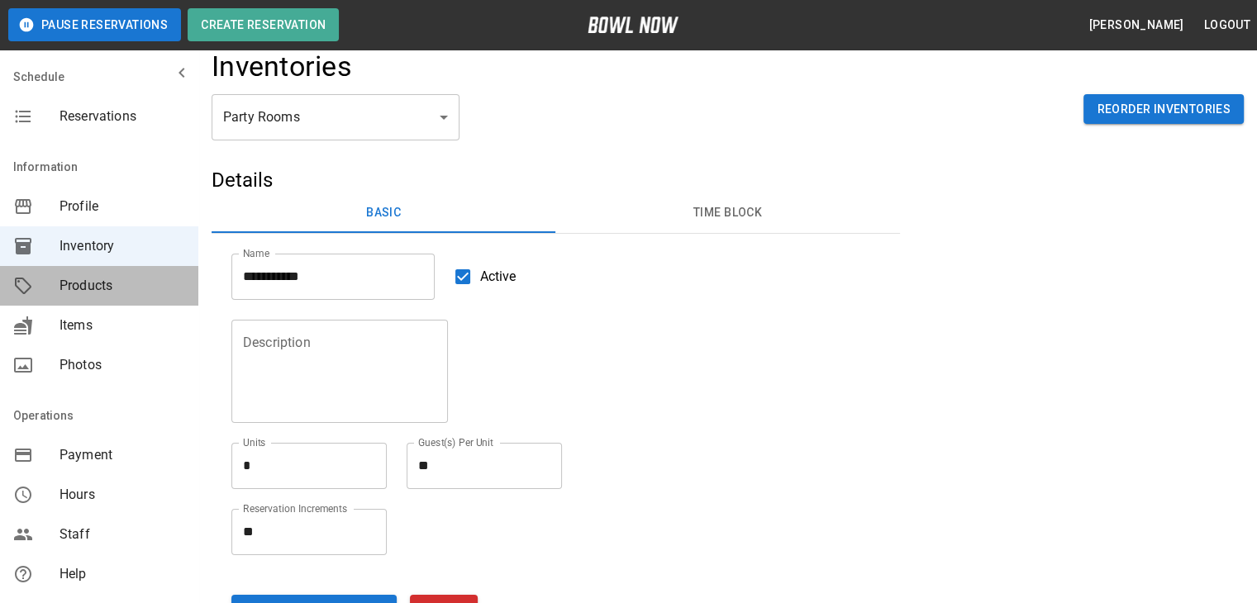
click at [120, 280] on span "Products" at bounding box center [123, 286] width 126 height 20
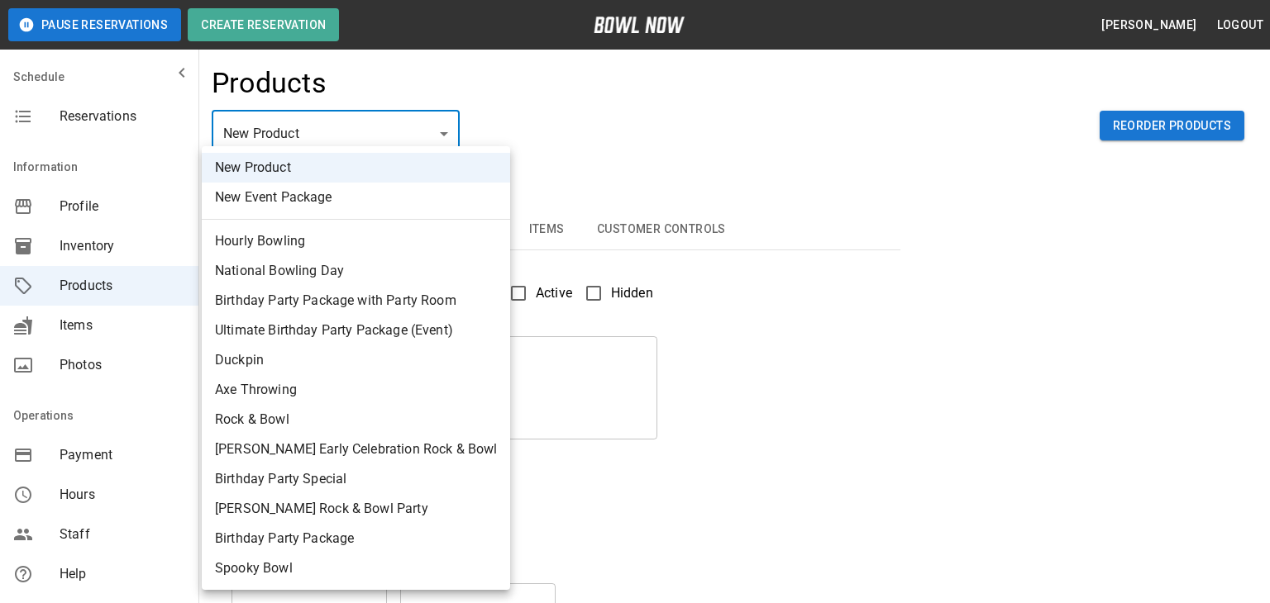
click at [308, 329] on li "Ultimate Birthday Party Package (Event)" at bounding box center [356, 331] width 308 height 30
type input "*"
type input "**********"
type textarea "**********"
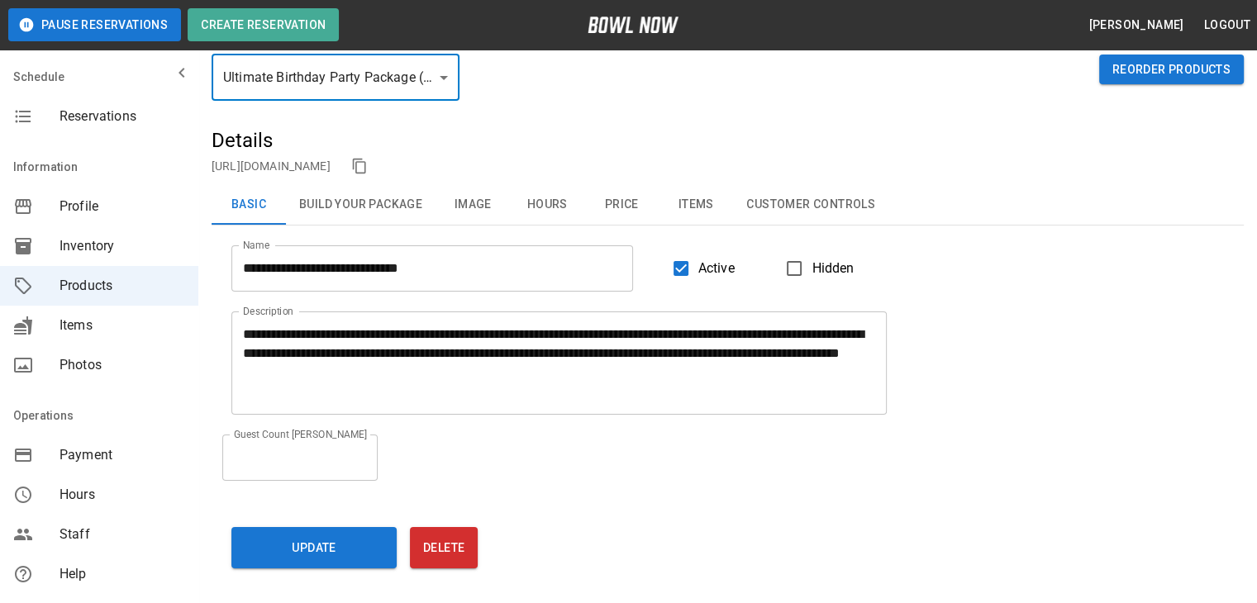
scroll to position [56, 0]
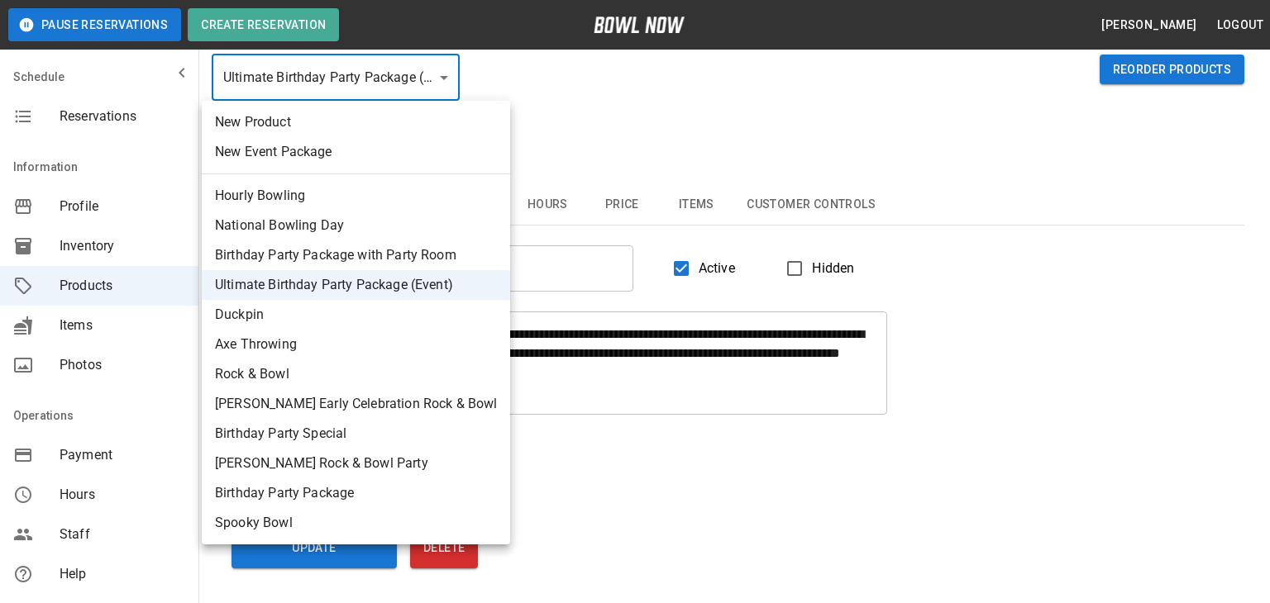
click at [425, 70] on div at bounding box center [635, 301] width 1270 height 603
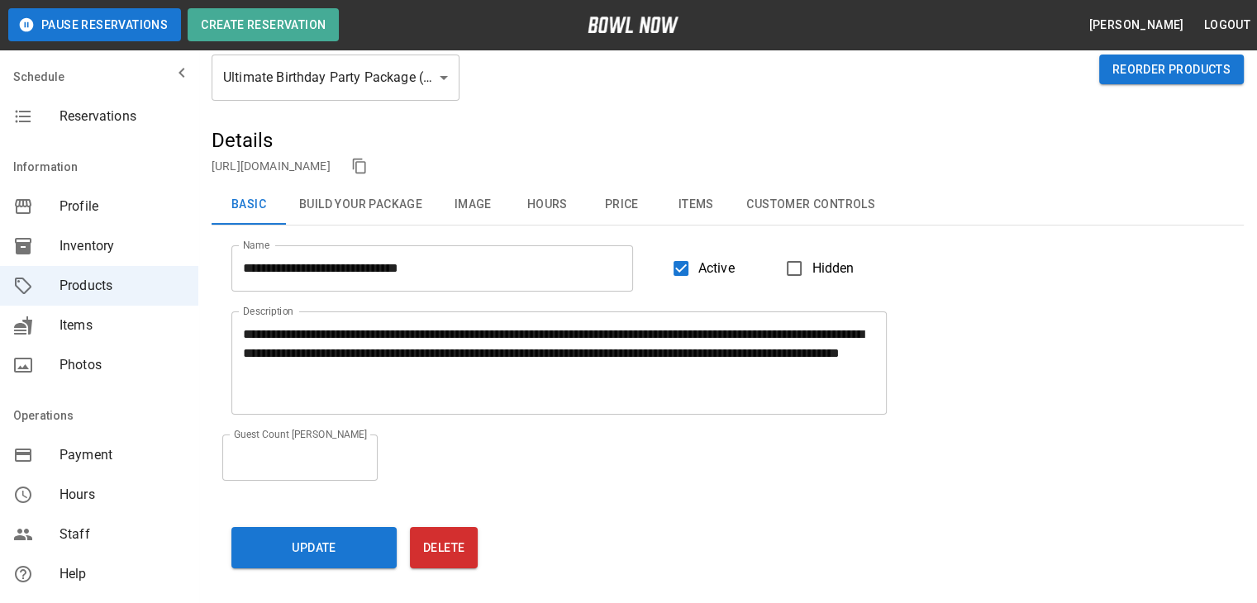
click at [607, 74] on div "Ultimate Birthday Party Package (Event) * ​ Reorder Products" at bounding box center [728, 91] width 1032 height 73
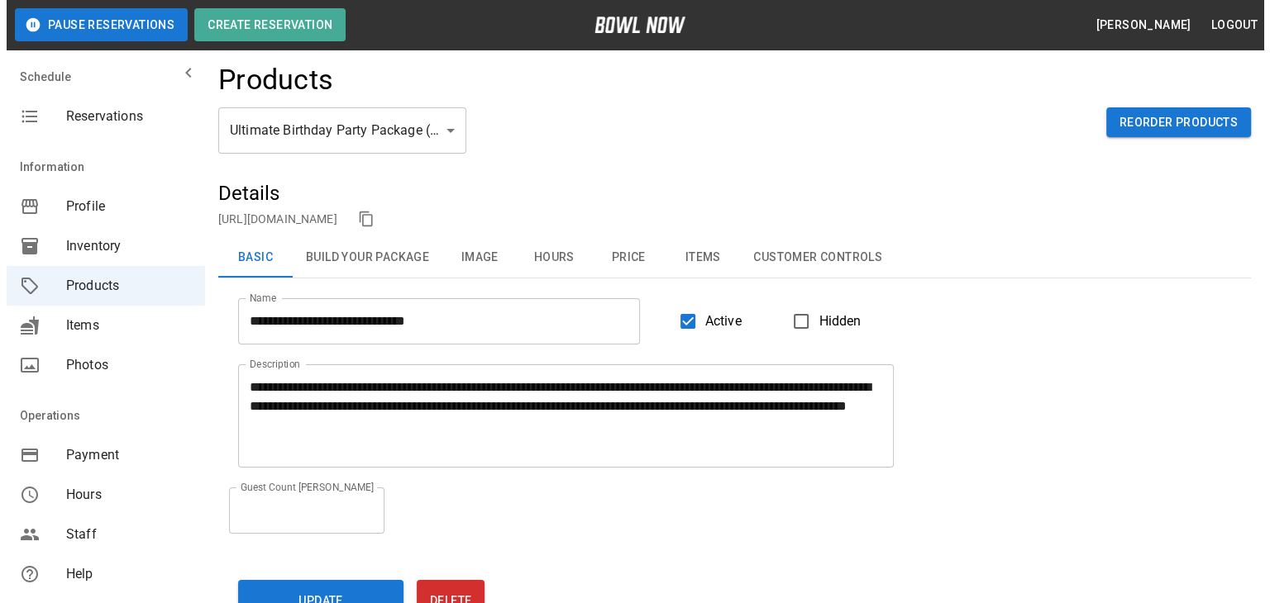
scroll to position [0, 0]
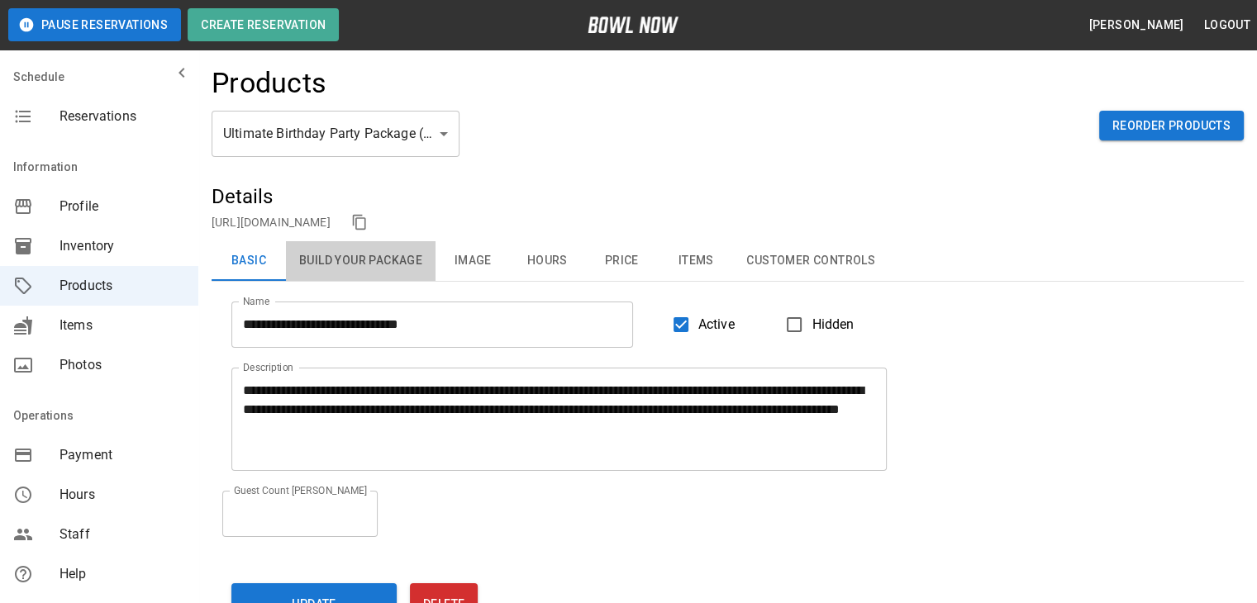
click at [334, 259] on button "Build Your Package" at bounding box center [361, 261] width 150 height 40
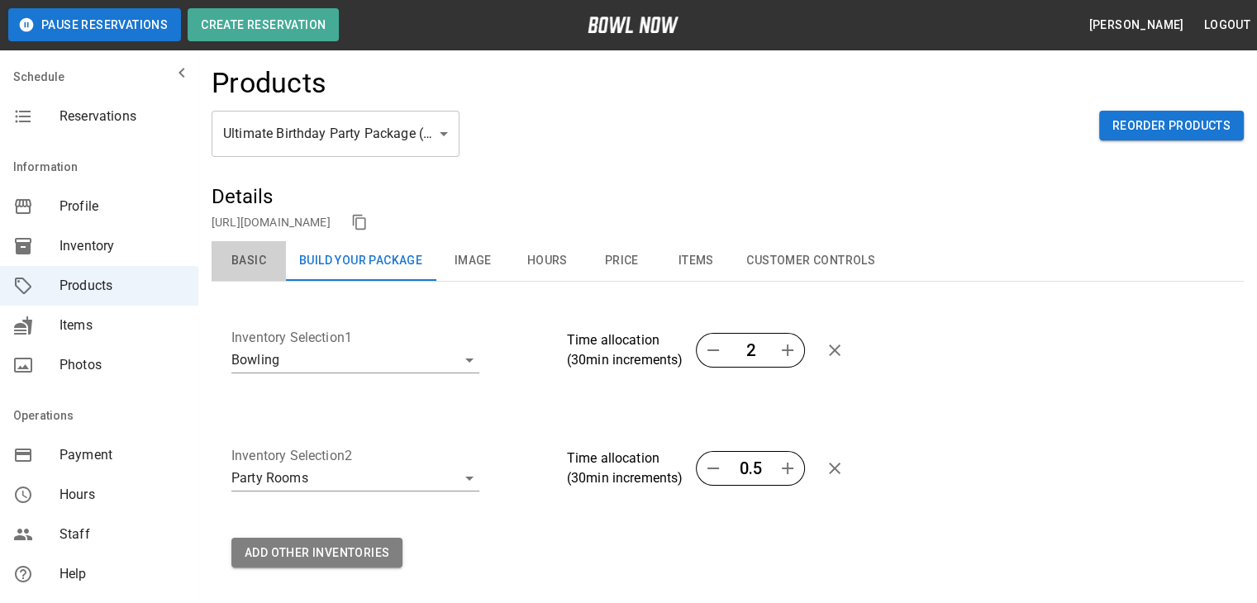
click at [275, 265] on button "Basic" at bounding box center [249, 261] width 74 height 40
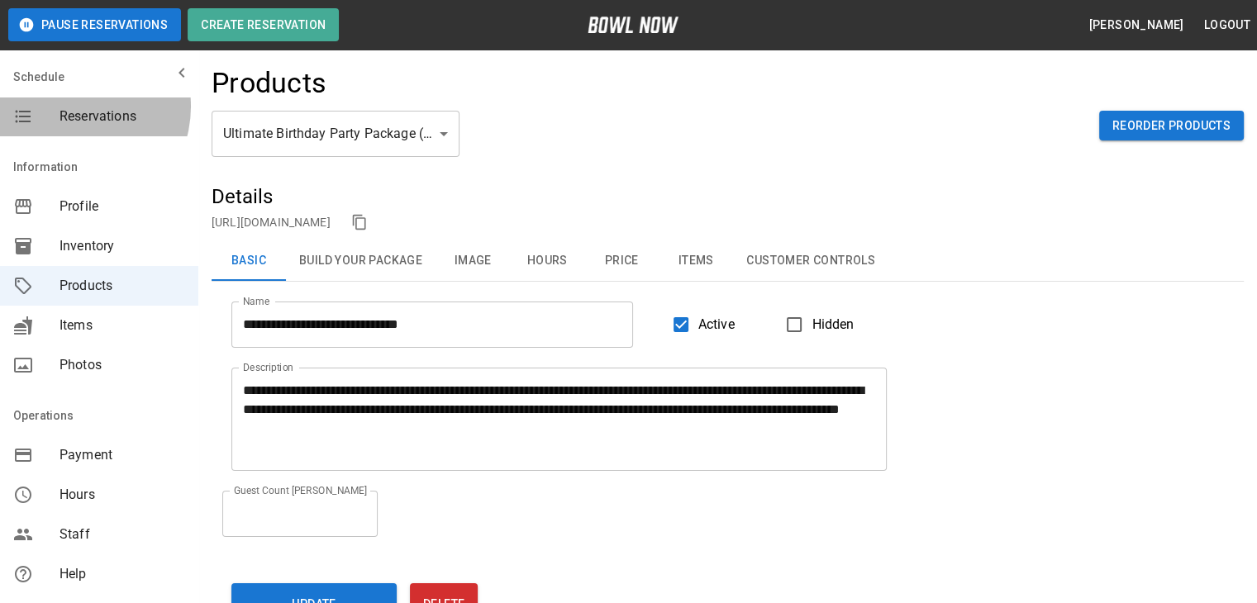
click at [72, 107] on span "Reservations" at bounding box center [123, 117] width 126 height 20
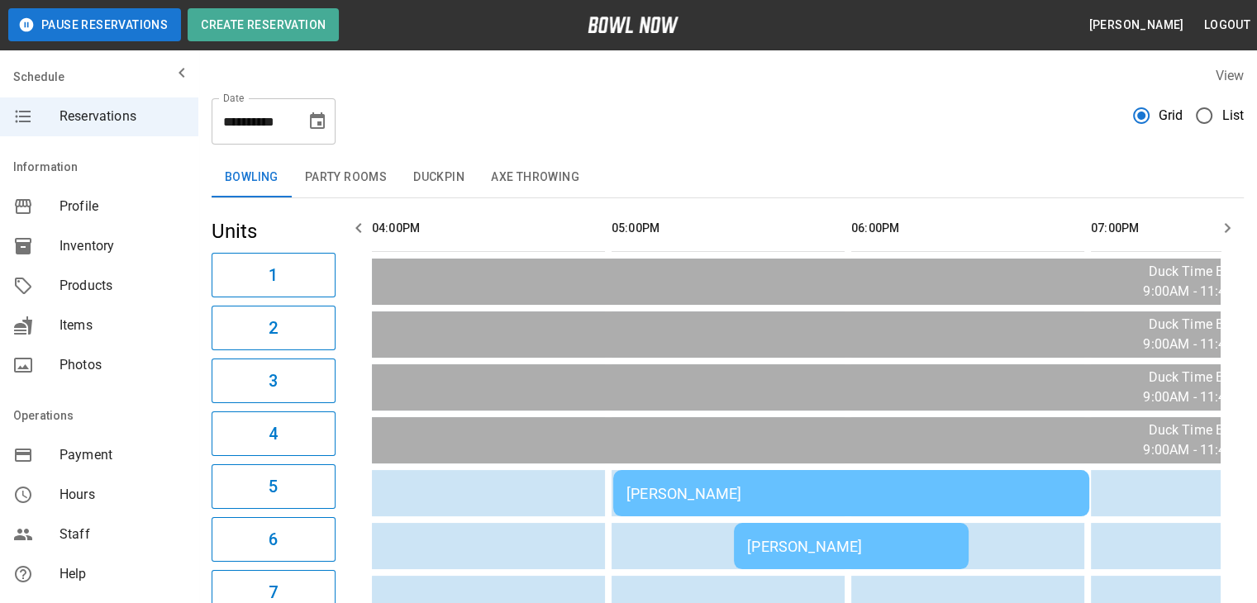
click at [840, 540] on div "Dan Mowery" at bounding box center [851, 546] width 208 height 17
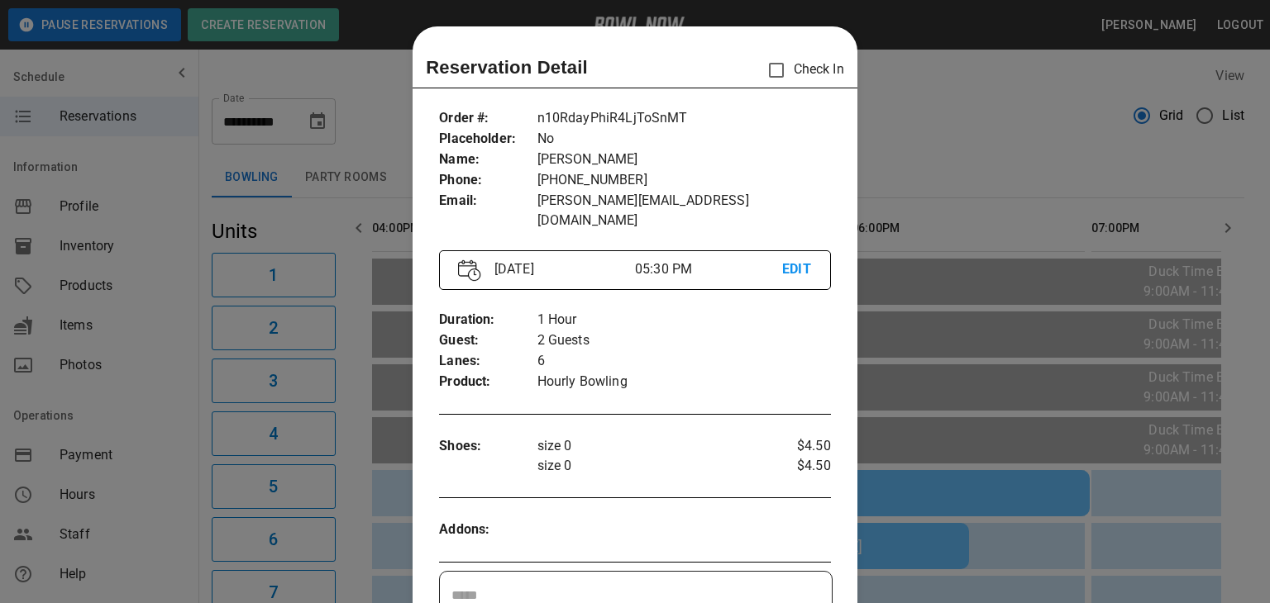
scroll to position [26, 0]
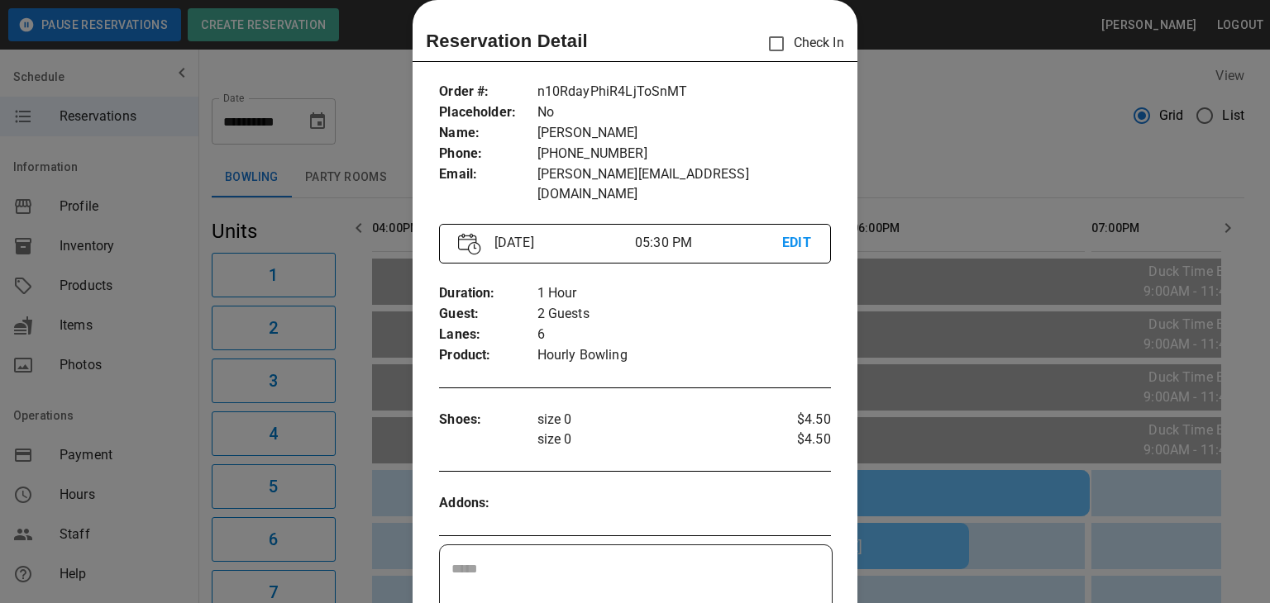
click at [1041, 531] on div at bounding box center [635, 301] width 1270 height 603
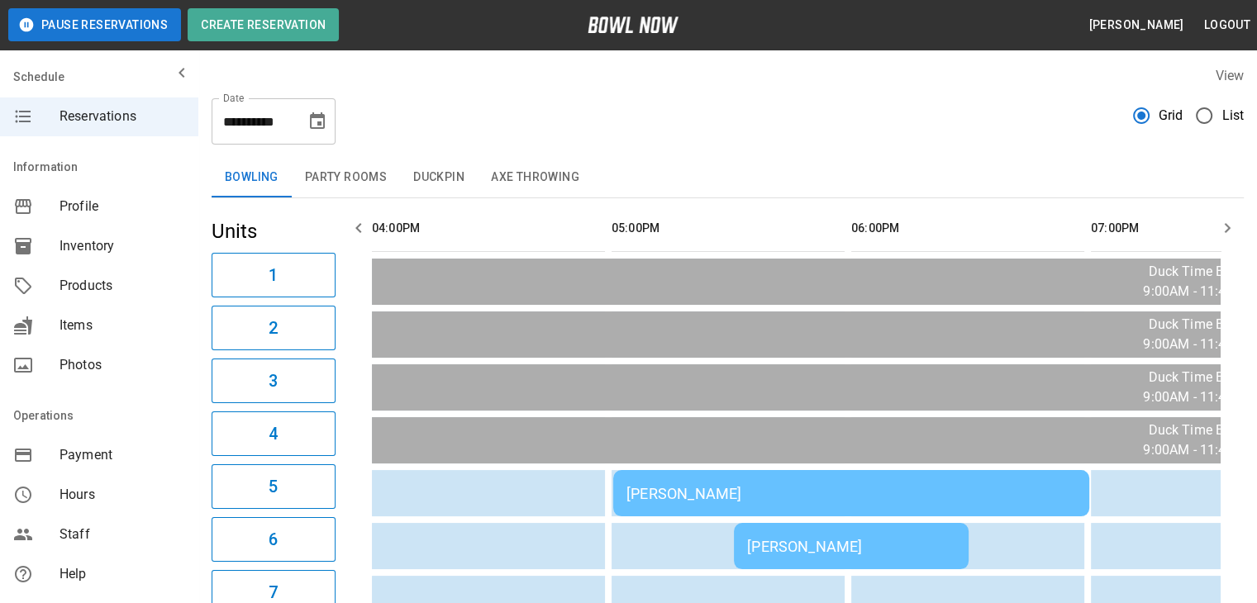
click at [991, 491] on div "Bradey Powell" at bounding box center [852, 493] width 450 height 17
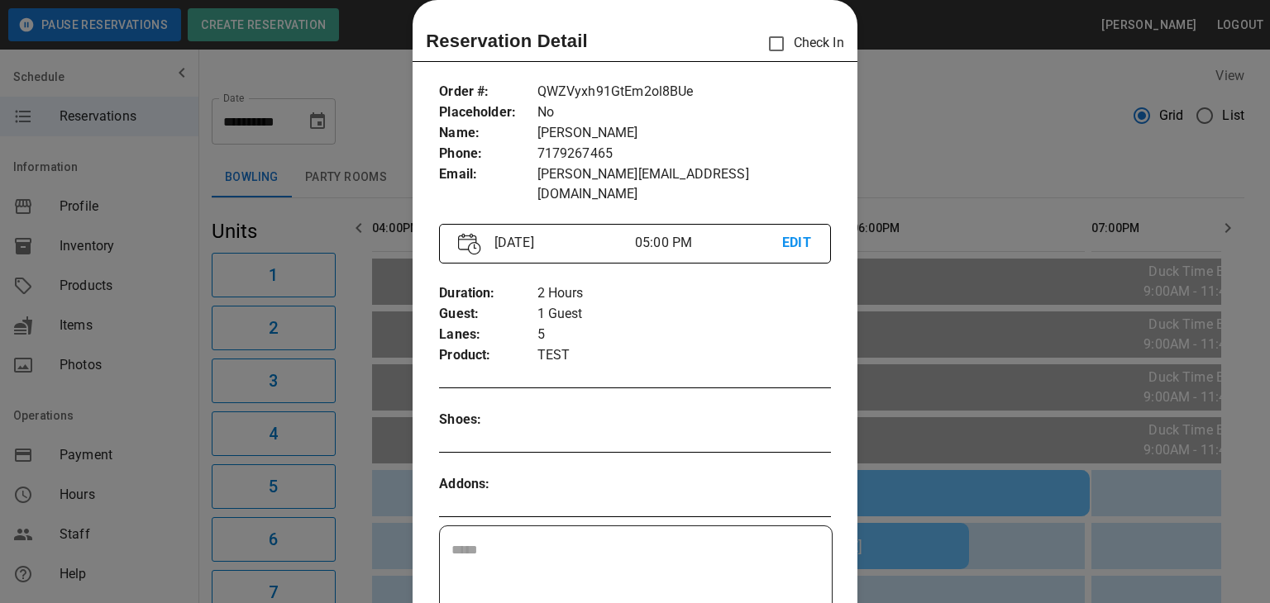
click at [66, 286] on div at bounding box center [635, 301] width 1270 height 603
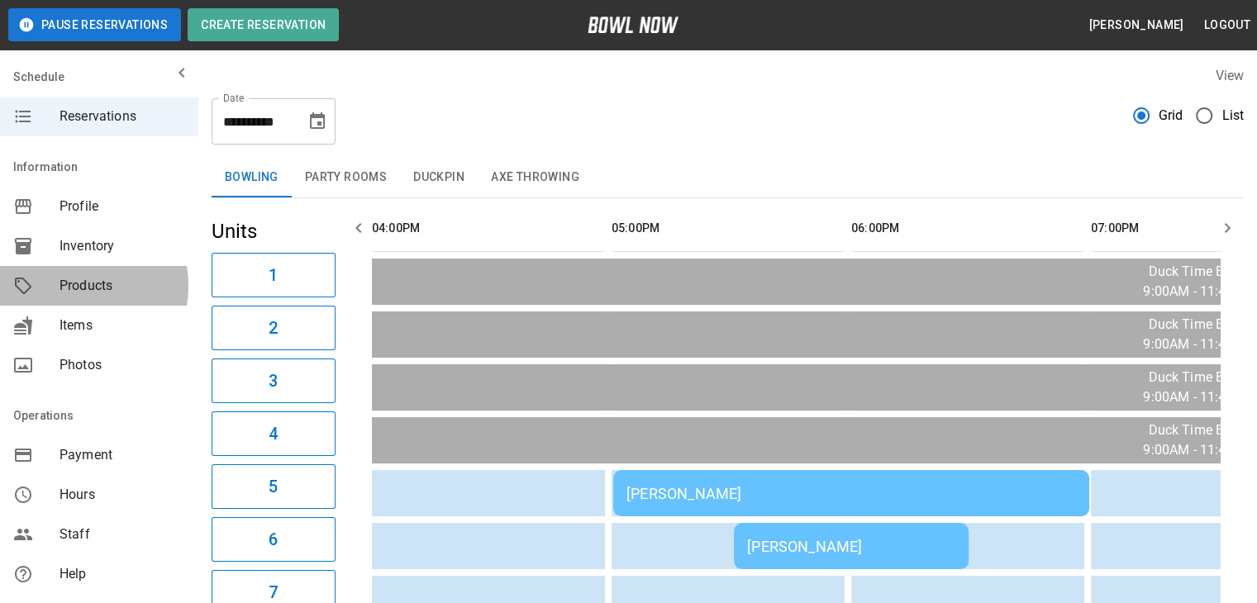
click at [66, 286] on span "Products" at bounding box center [123, 286] width 126 height 20
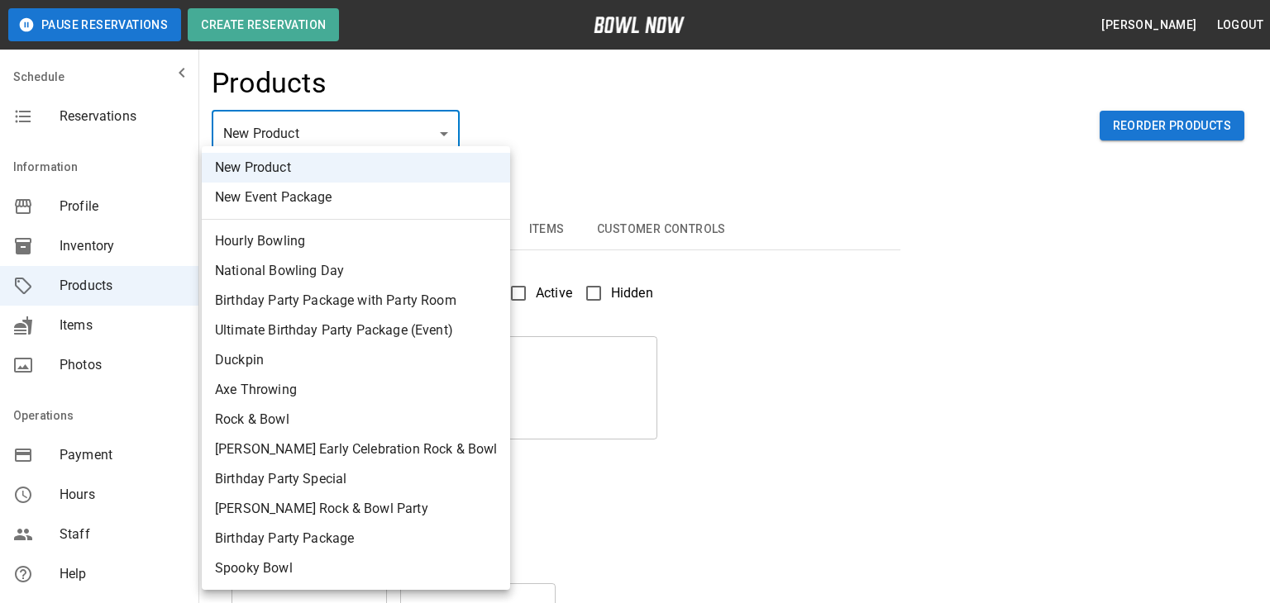
click at [301, 322] on li "Ultimate Birthday Party Package (Event)" at bounding box center [356, 331] width 308 height 30
type input "*"
type input "**********"
type textarea "**********"
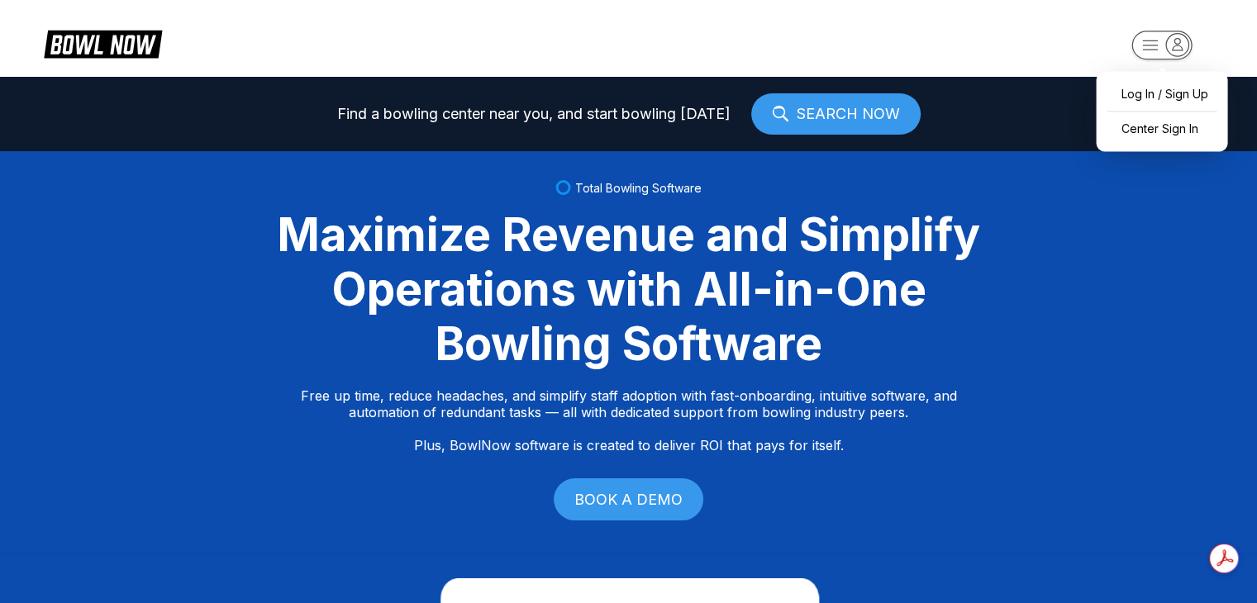
click at [1156, 48] on rect "button" at bounding box center [1162, 45] width 60 height 29
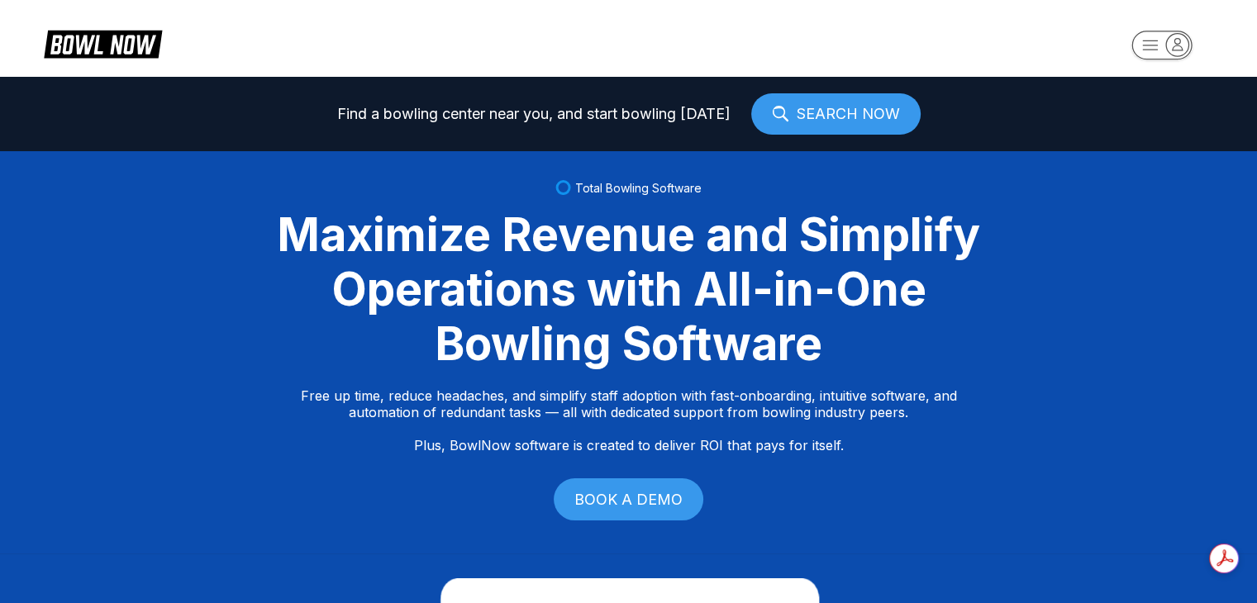
click at [802, 117] on link "SEARCH NOW" at bounding box center [835, 113] width 169 height 41
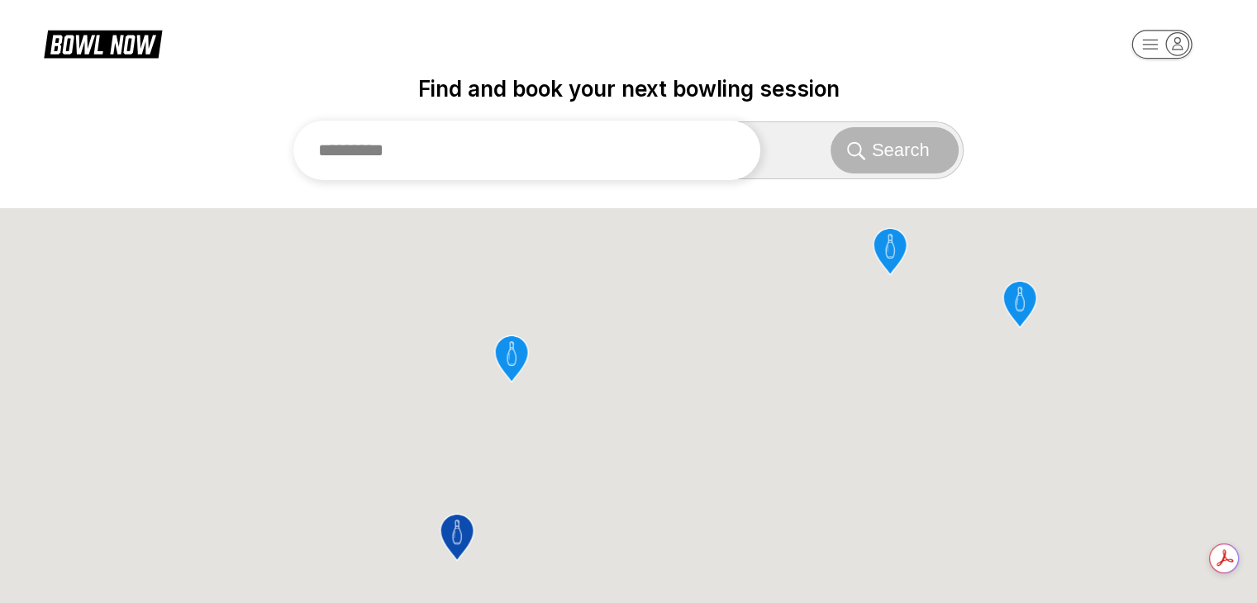
click at [555, 131] on input "text" at bounding box center [527, 151] width 468 height 60
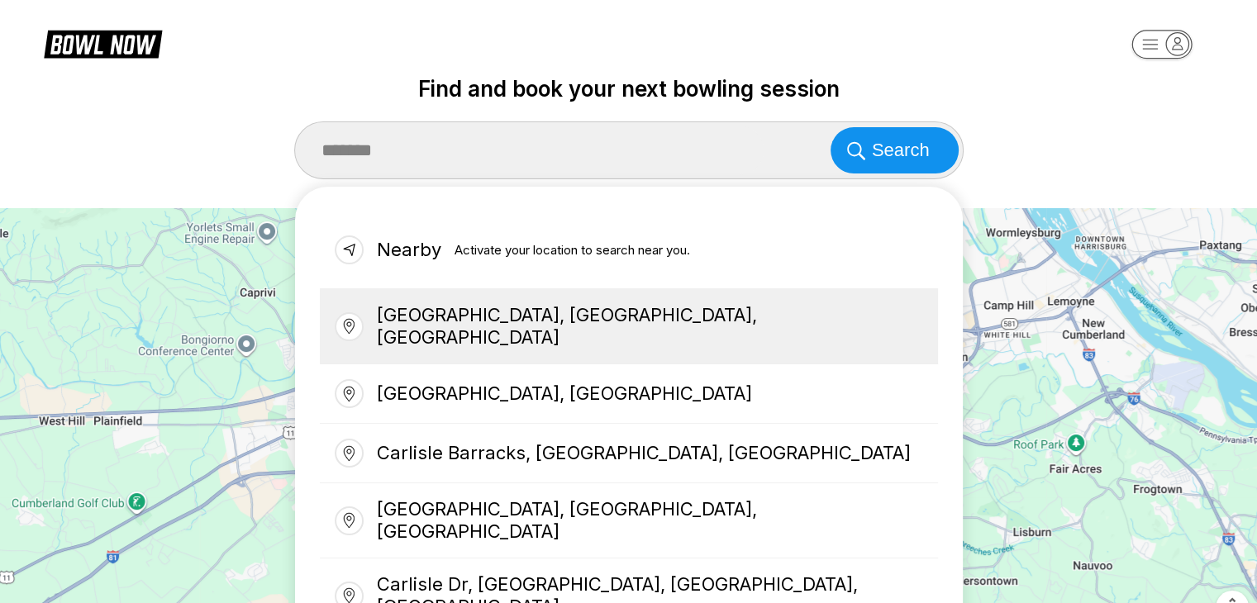
click at [456, 332] on div "[GEOGRAPHIC_DATA], [GEOGRAPHIC_DATA], [GEOGRAPHIC_DATA]" at bounding box center [629, 326] width 618 height 75
type input "**********"
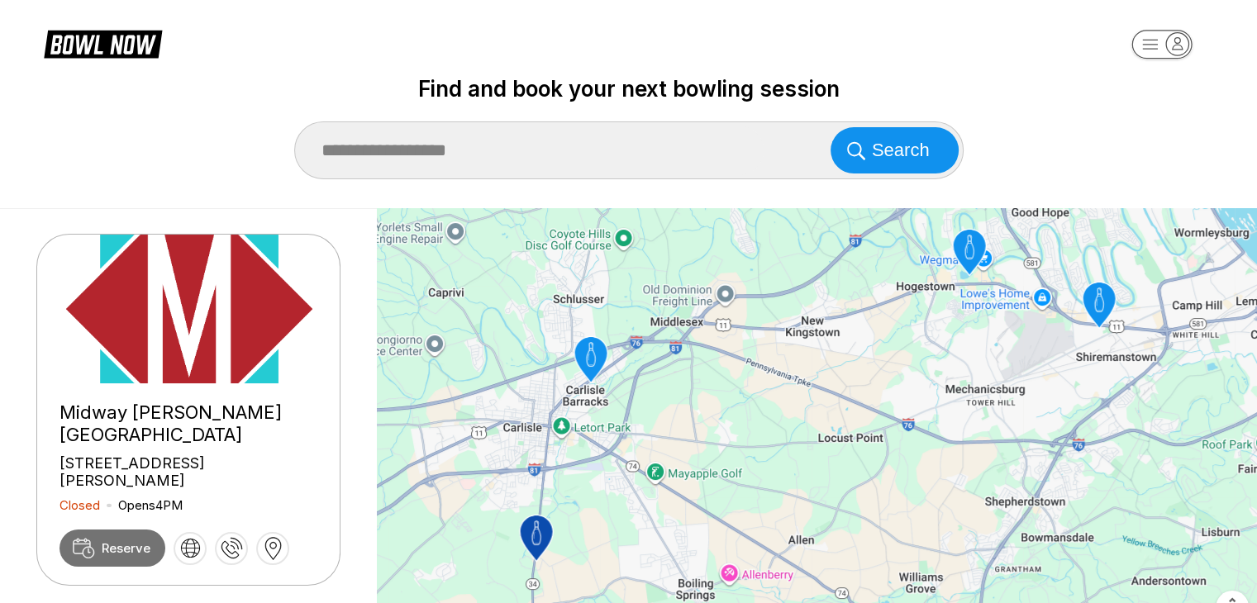
click at [126, 541] on span "Reserve" at bounding box center [126, 549] width 49 height 16
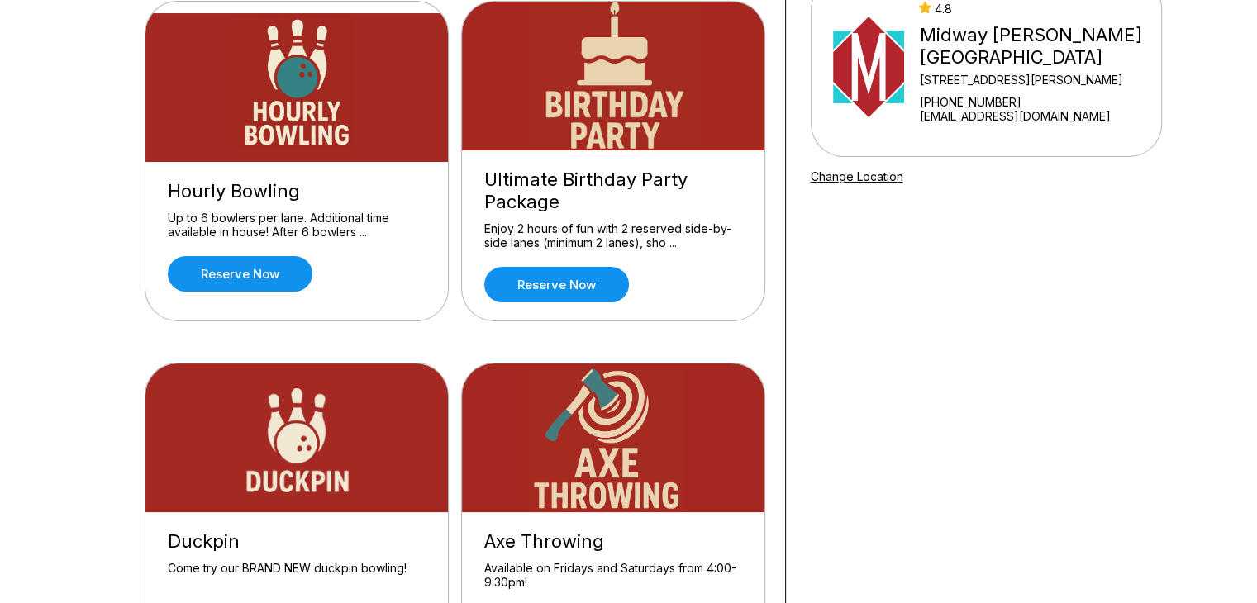
scroll to position [185, 0]
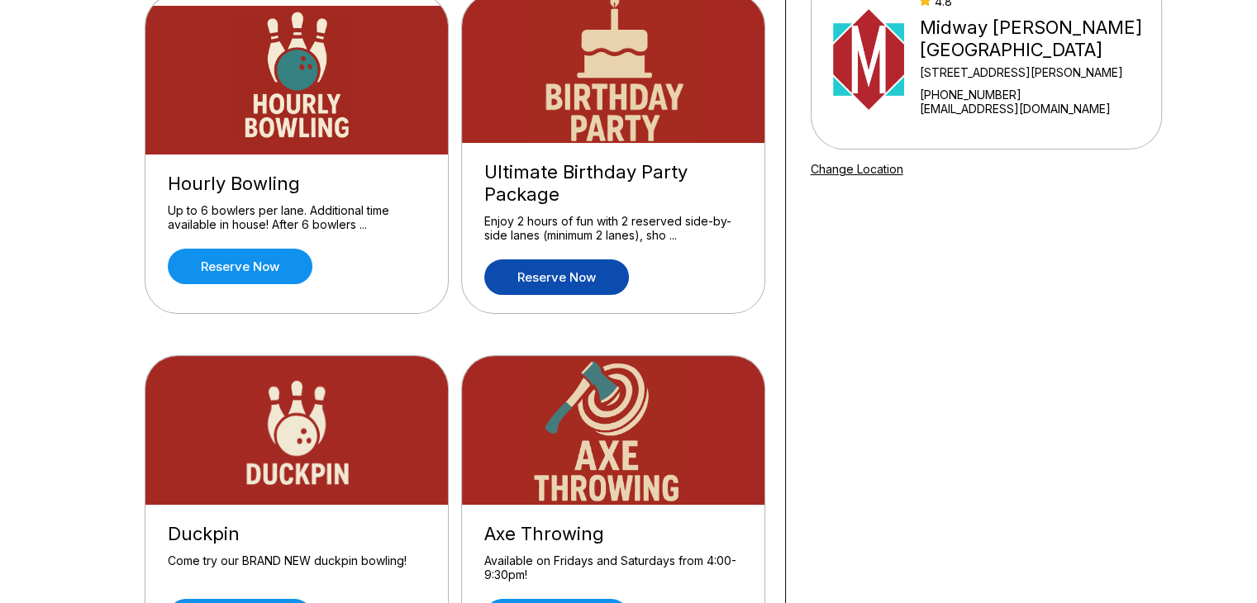
click at [546, 280] on link "Reserve now" at bounding box center [556, 278] width 145 height 36
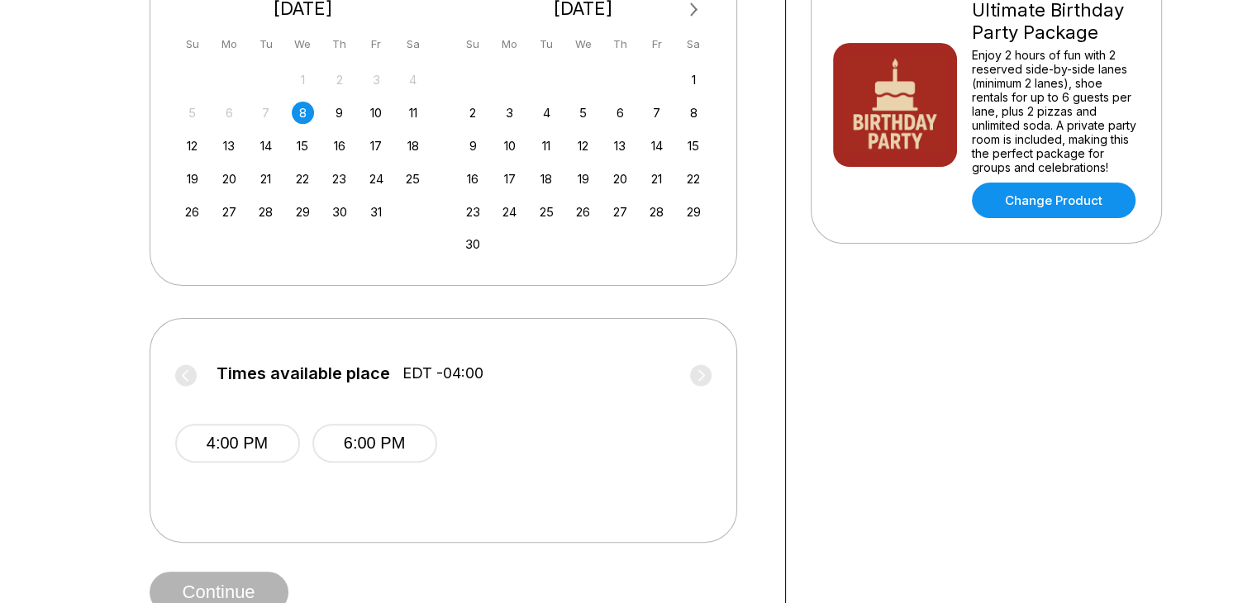
scroll to position [521, 0]
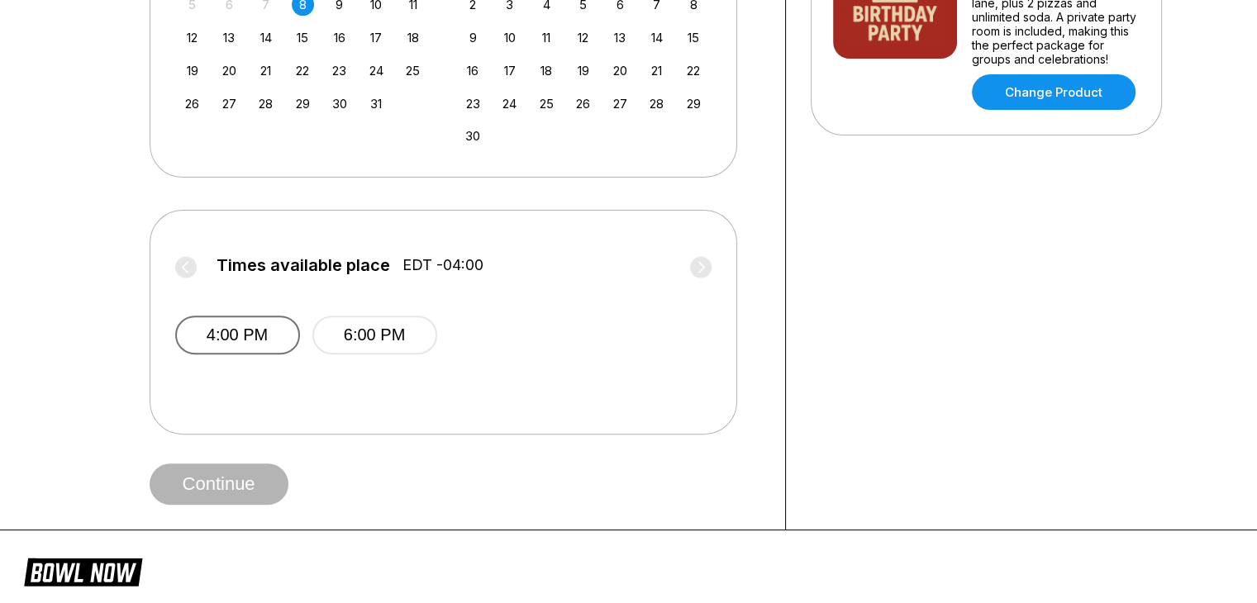
click at [241, 343] on button "4:00 PM" at bounding box center [237, 335] width 125 height 39
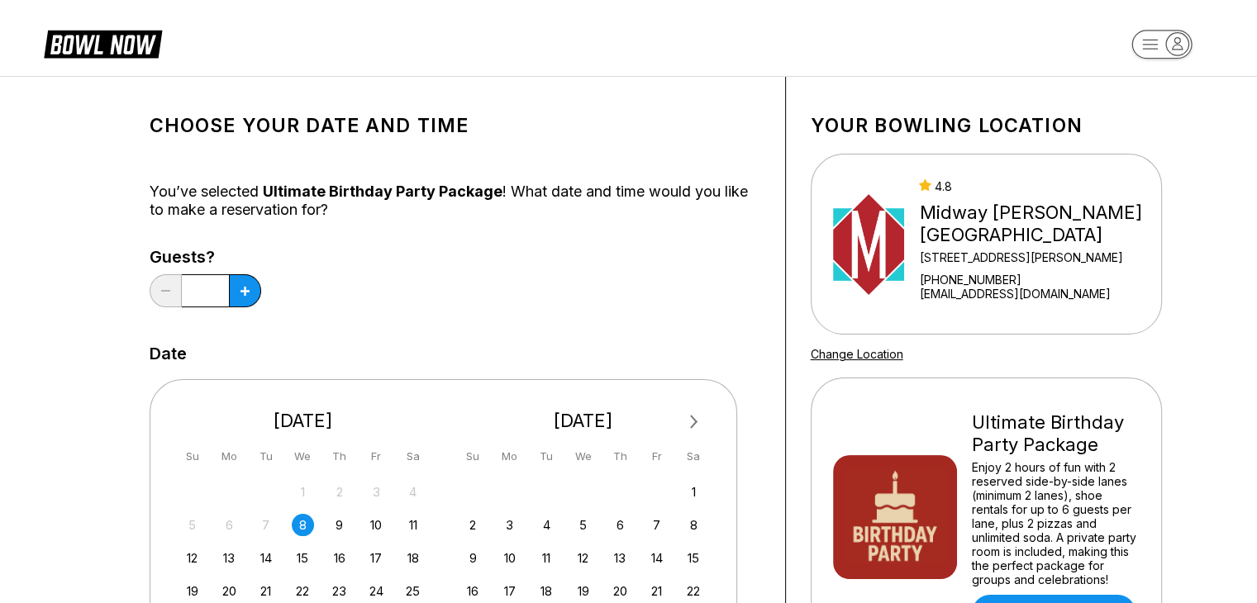
scroll to position [3, 0]
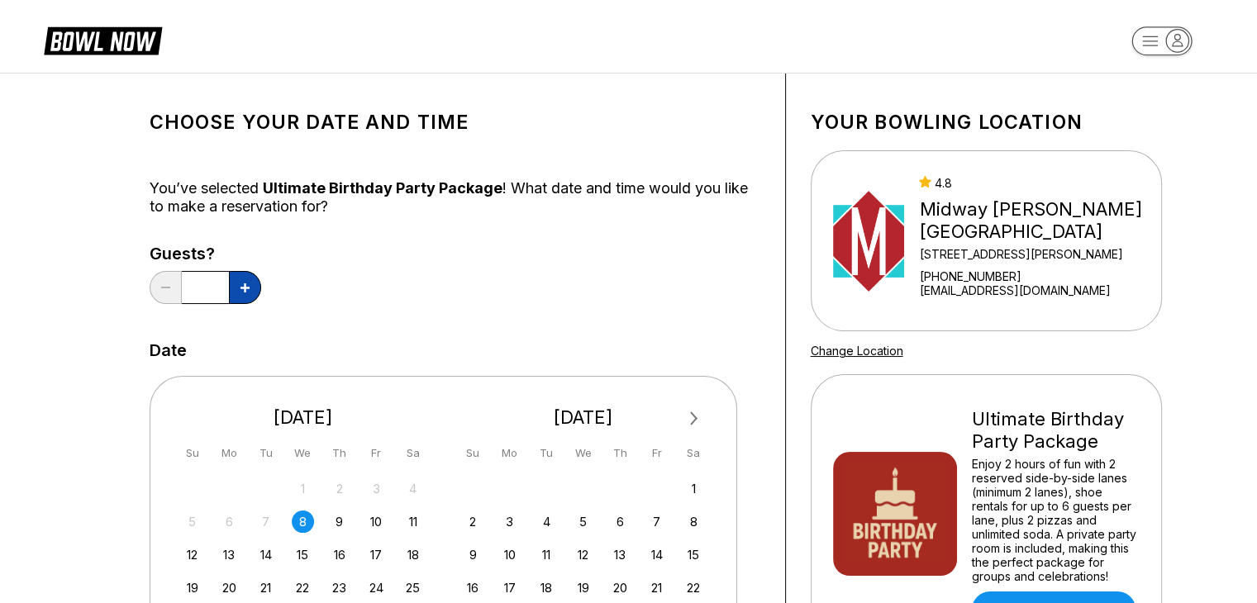
click at [245, 286] on icon at bounding box center [245, 288] width 9 height 9
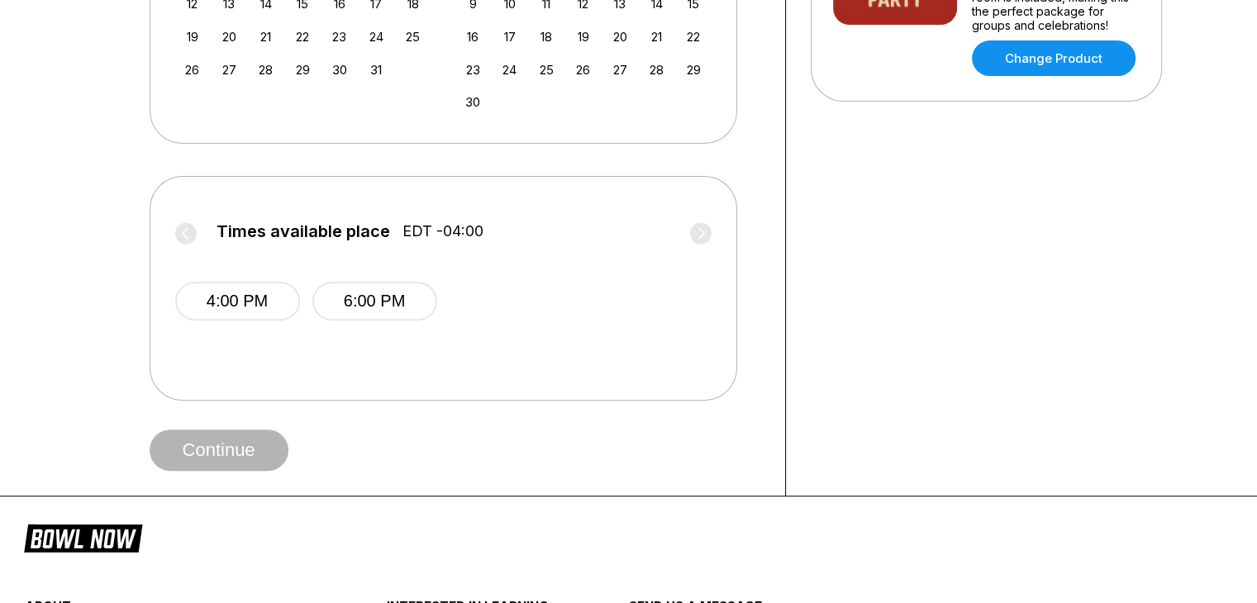
scroll to position [555, 0]
click at [245, 286] on button "4:00 PM" at bounding box center [237, 300] width 125 height 39
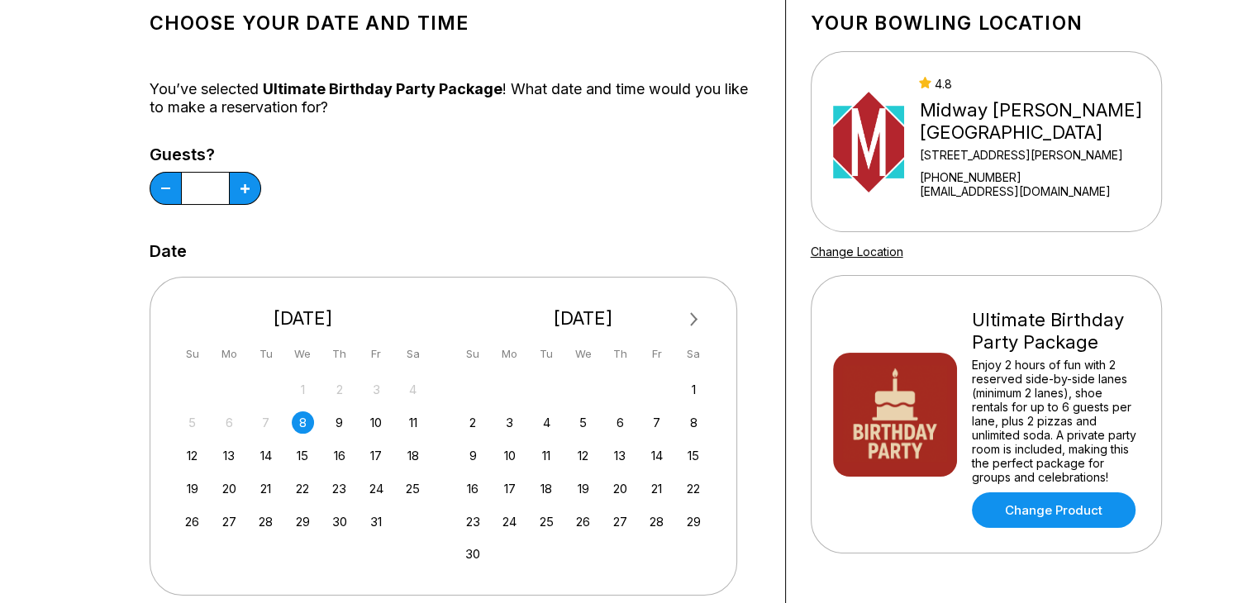
scroll to position [0, 0]
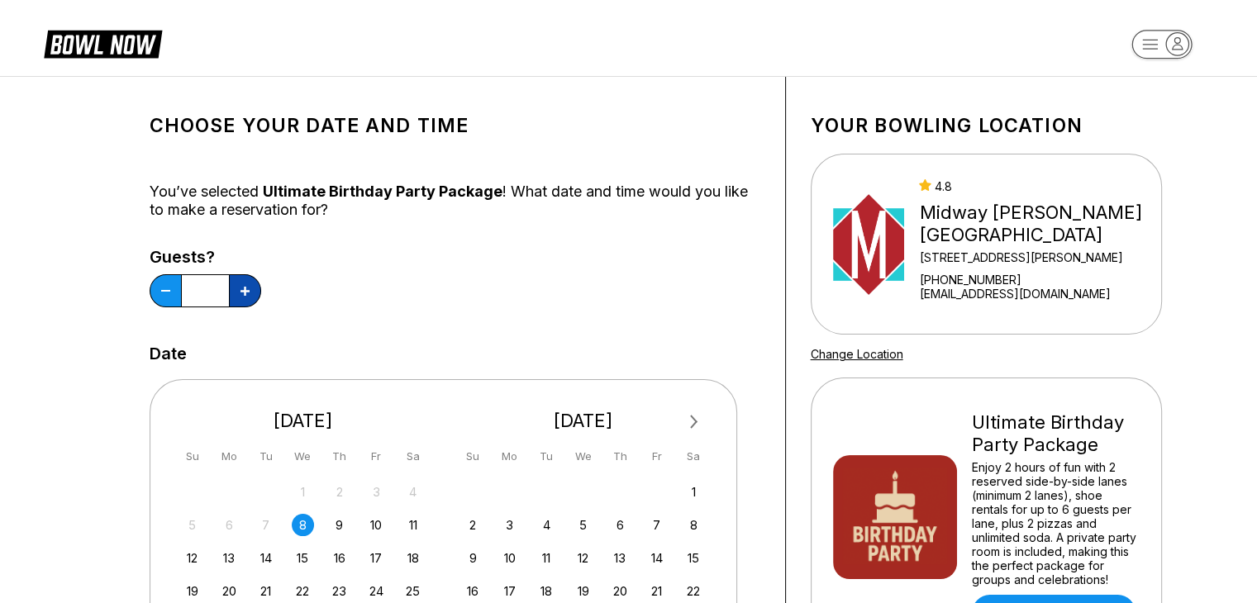
click at [248, 281] on button at bounding box center [245, 290] width 32 height 33
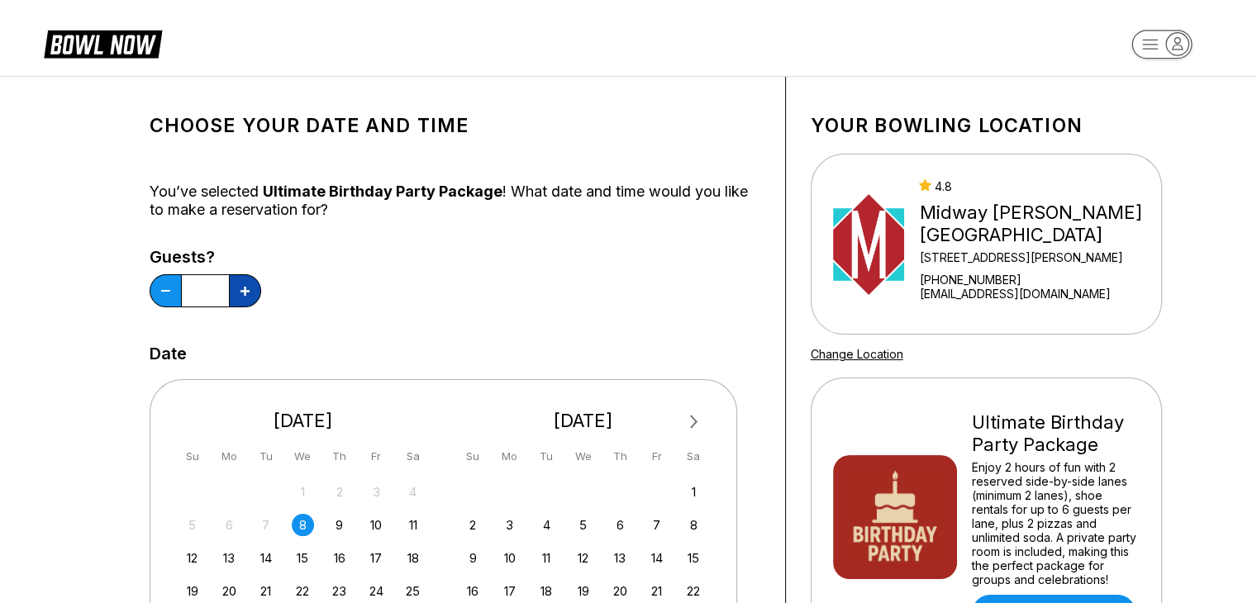
click at [248, 281] on button at bounding box center [245, 290] width 32 height 33
type input "**"
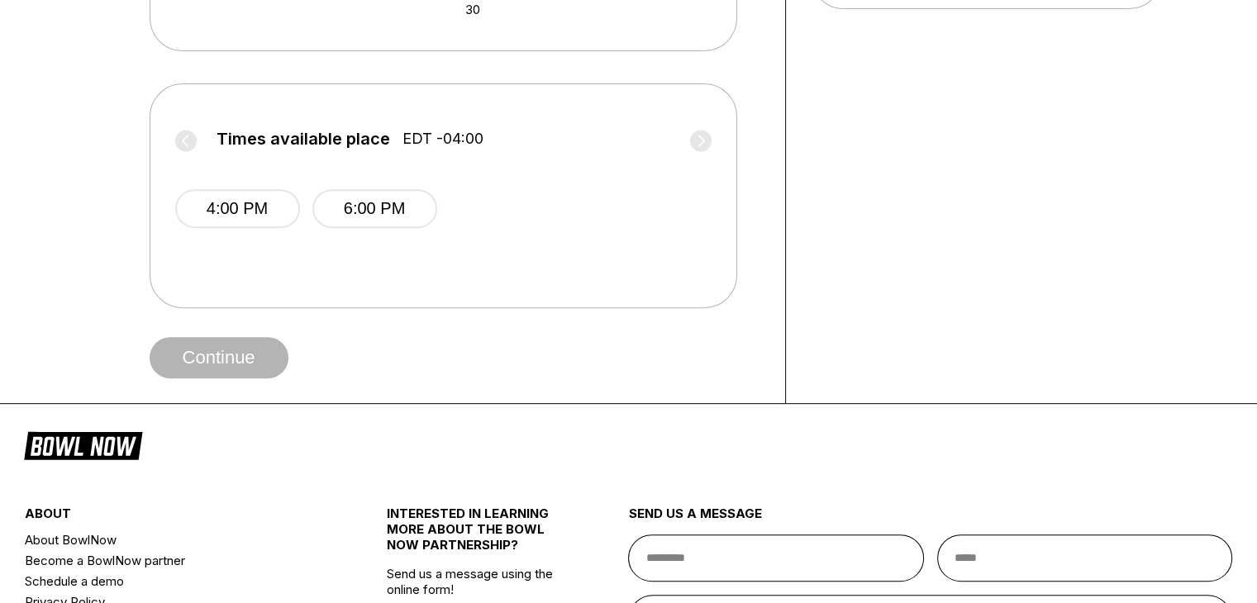
scroll to position [646, 0]
click at [251, 202] on button "4:00 PM" at bounding box center [237, 209] width 125 height 39
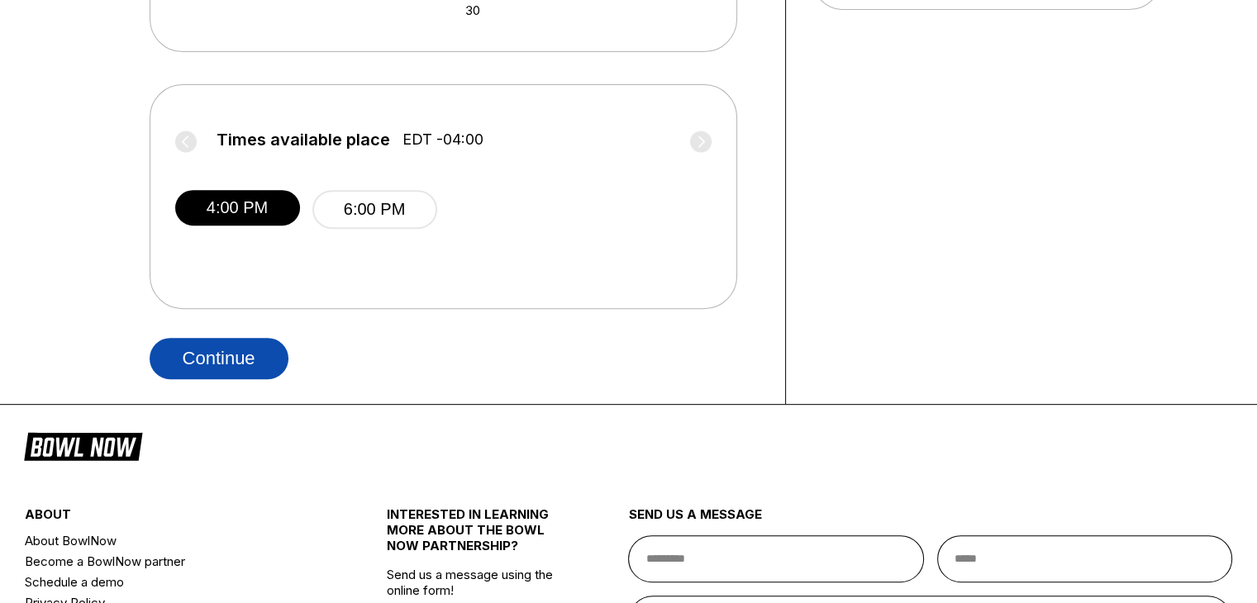
click at [251, 357] on button "Continue" at bounding box center [219, 358] width 139 height 41
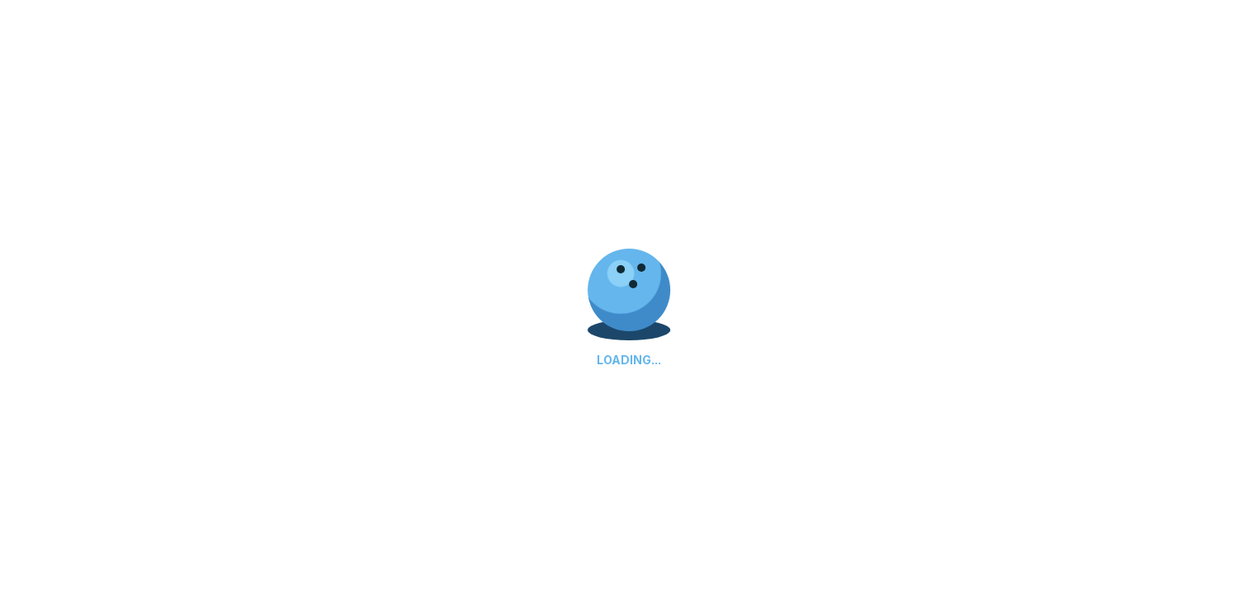
select select "**"
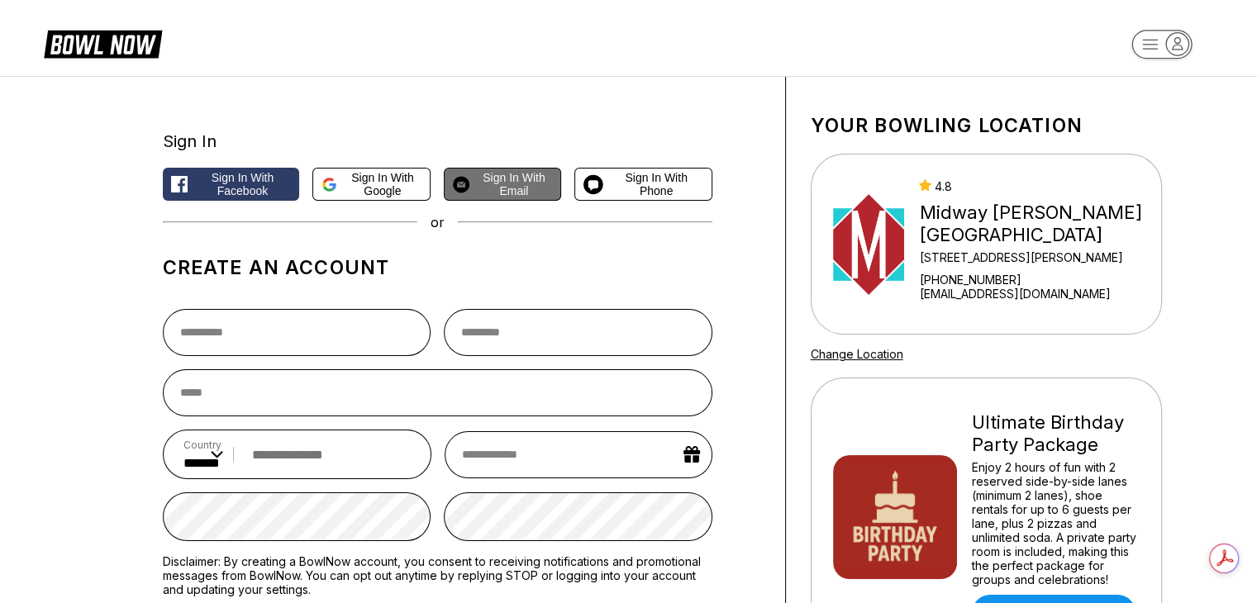
click at [511, 180] on span "Sign in with Email" at bounding box center [514, 184] width 76 height 26
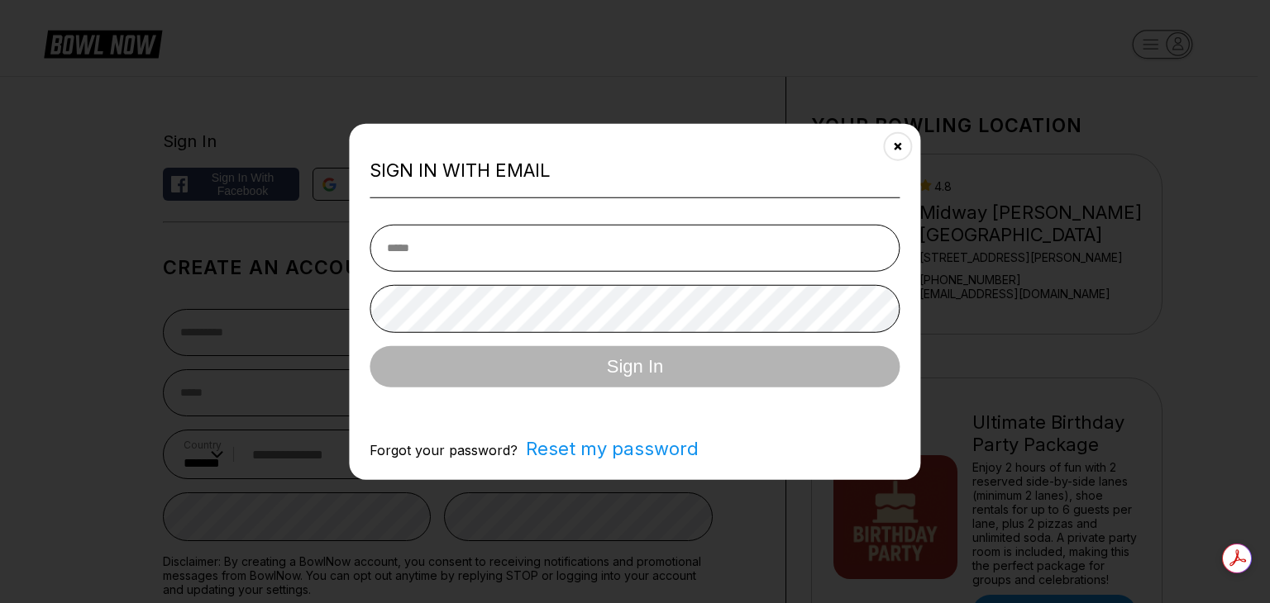
click at [444, 264] on input "email" at bounding box center [634, 247] width 530 height 47
type input "**********"
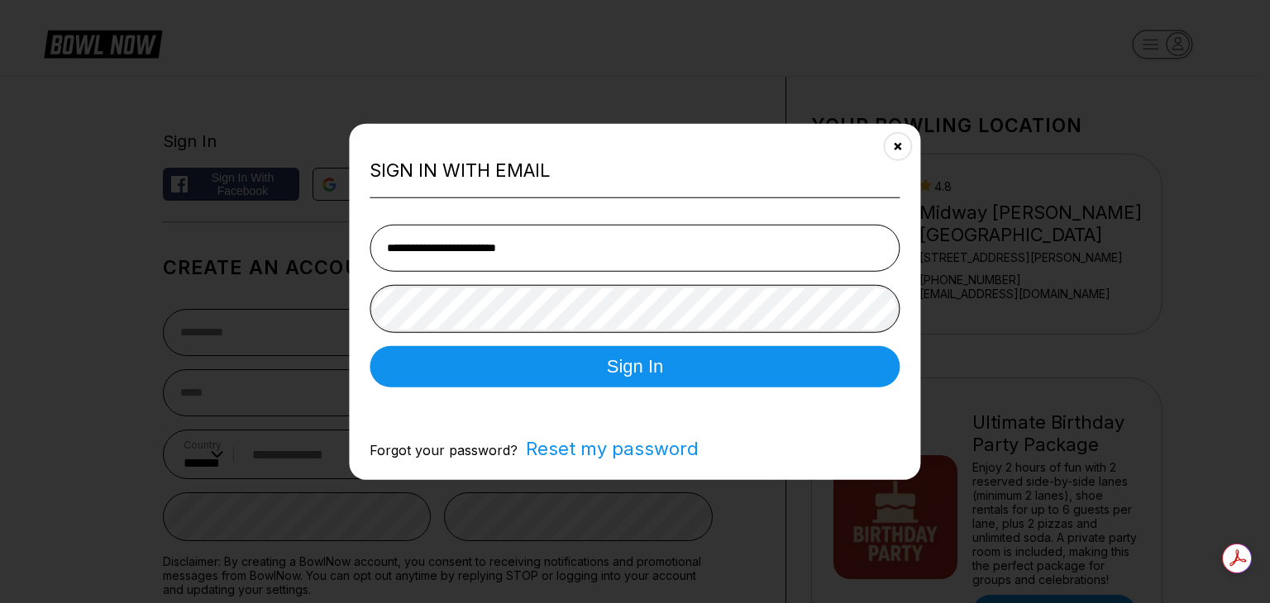
click at [369, 346] on button "Sign In" at bounding box center [634, 366] width 530 height 41
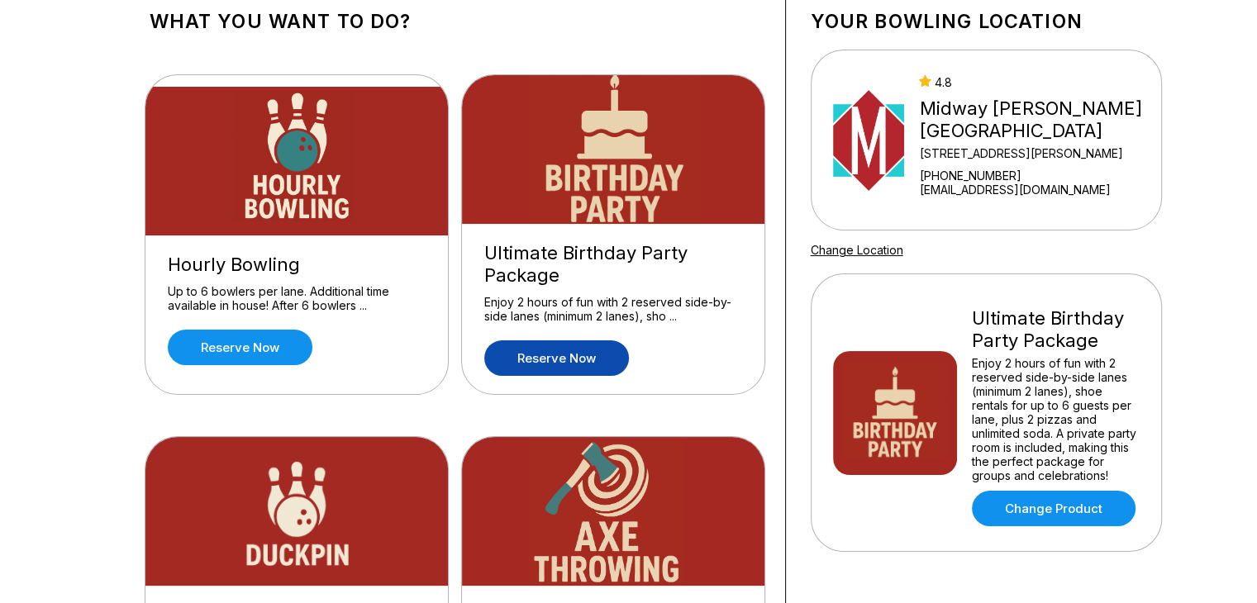
scroll to position [93, 0]
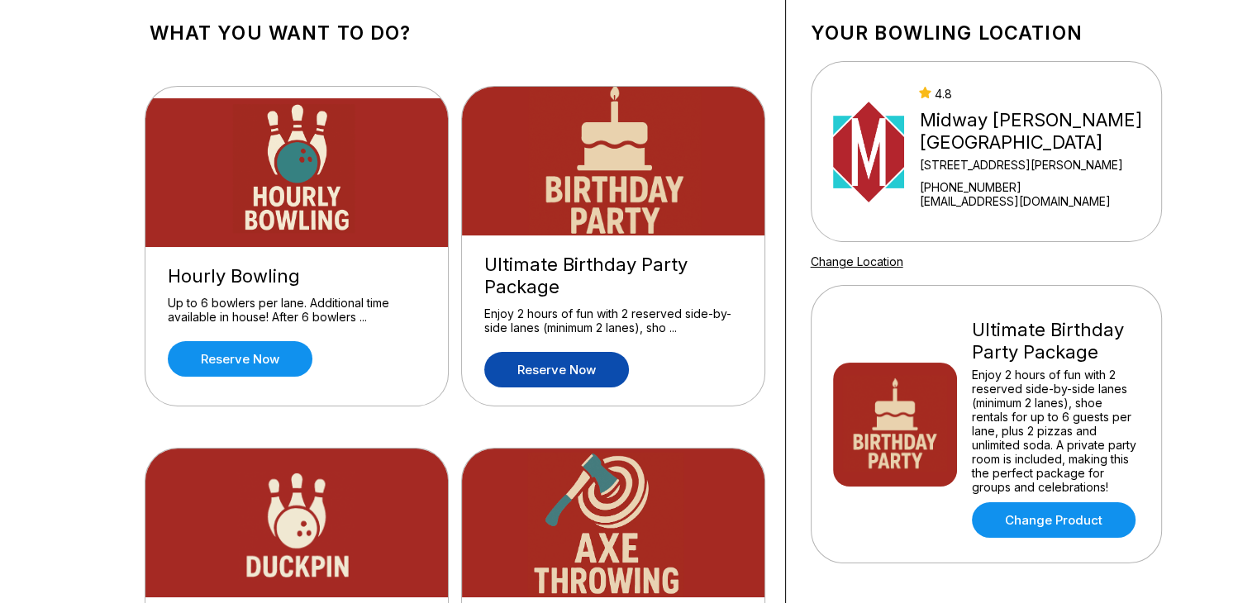
click at [562, 367] on link "Reserve now" at bounding box center [556, 370] width 145 height 36
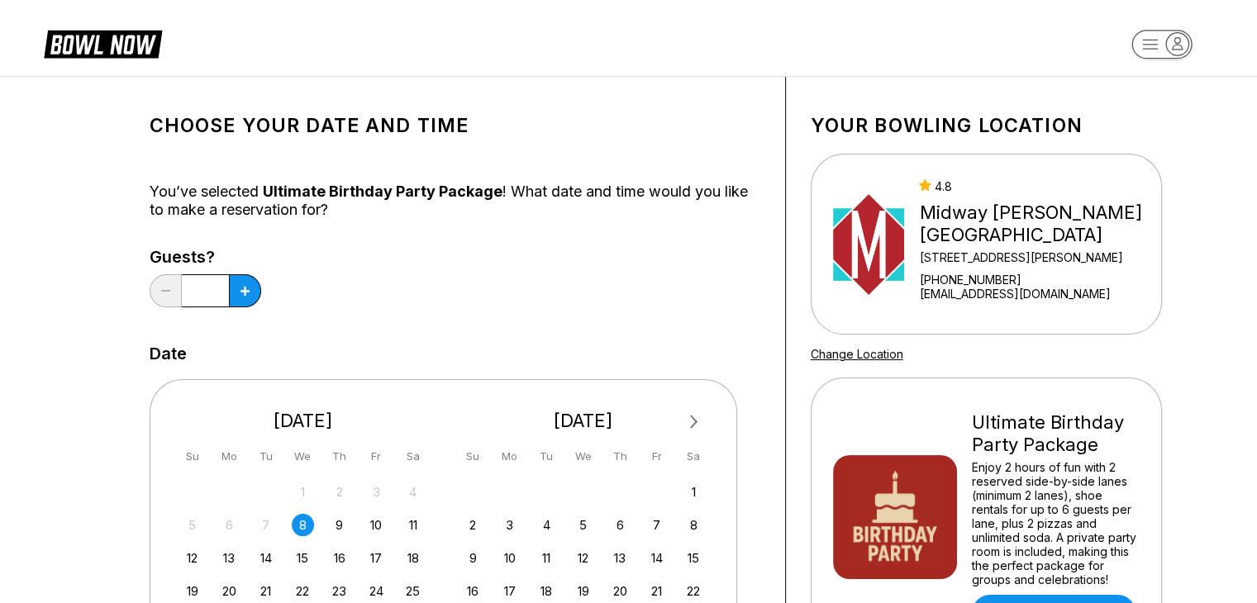
click at [207, 288] on input "*" at bounding box center [205, 290] width 47 height 33
click at [214, 292] on input "*" at bounding box center [205, 290] width 47 height 33
click at [238, 288] on button at bounding box center [245, 290] width 32 height 33
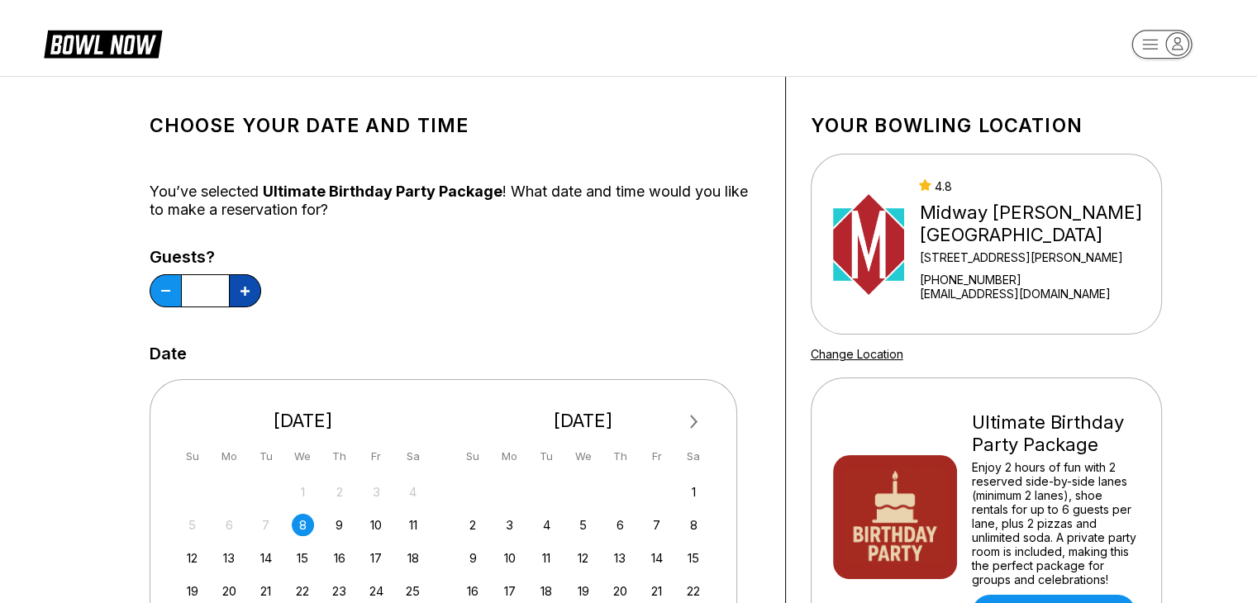
click at [238, 288] on button at bounding box center [245, 290] width 32 height 33
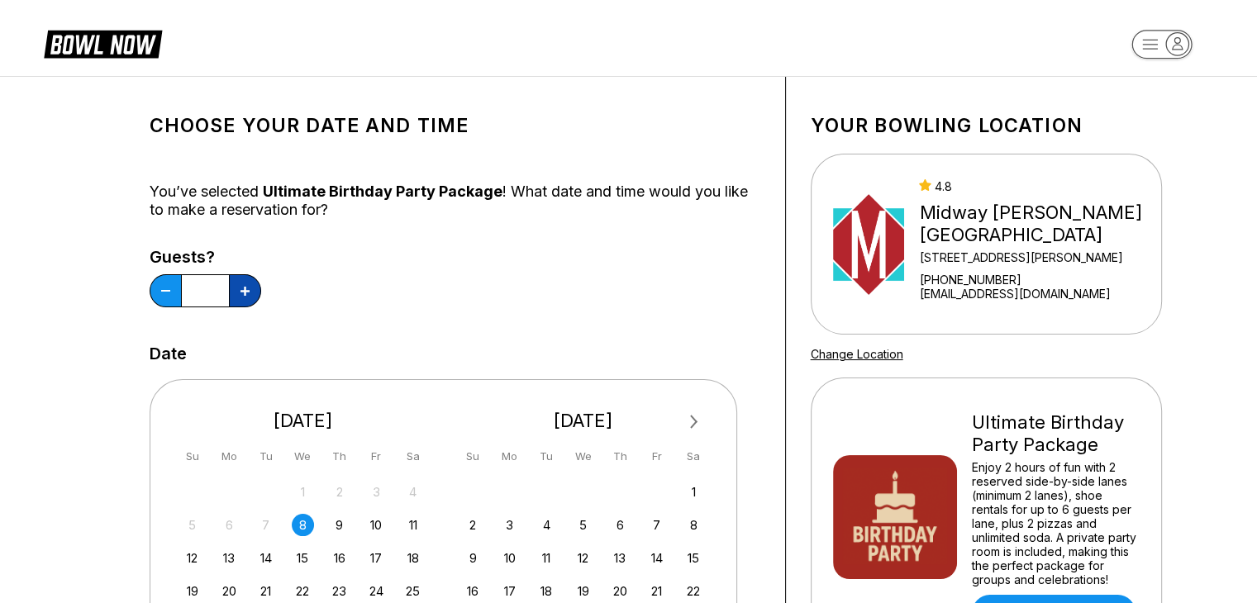
click at [238, 288] on button at bounding box center [245, 290] width 32 height 33
type input "**"
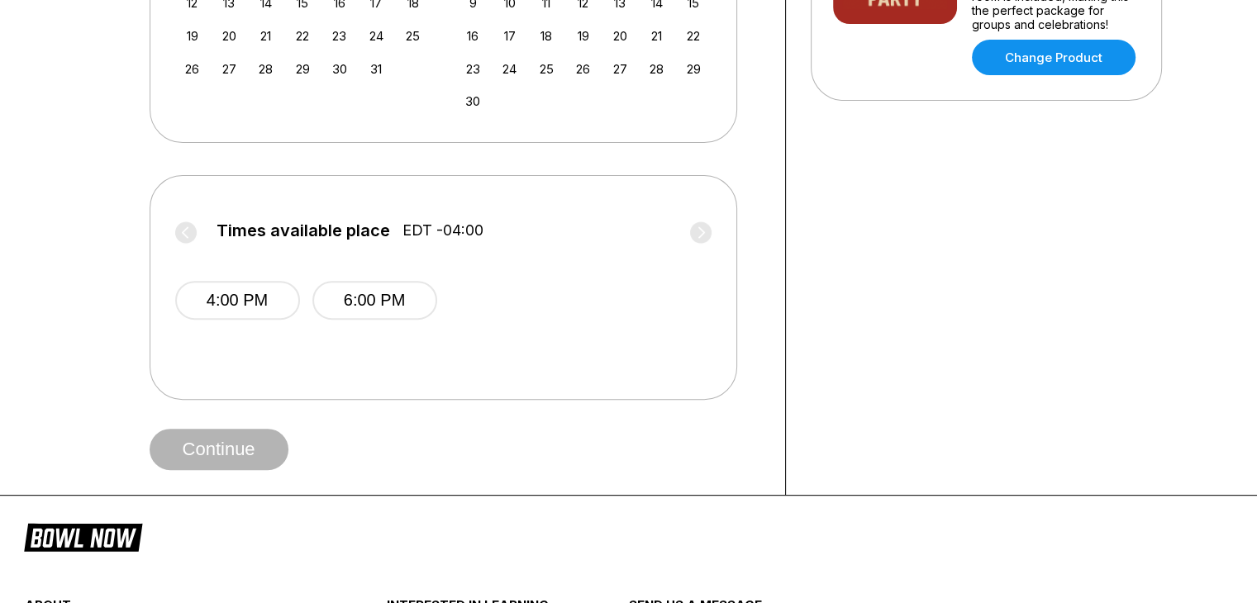
scroll to position [569, 0]
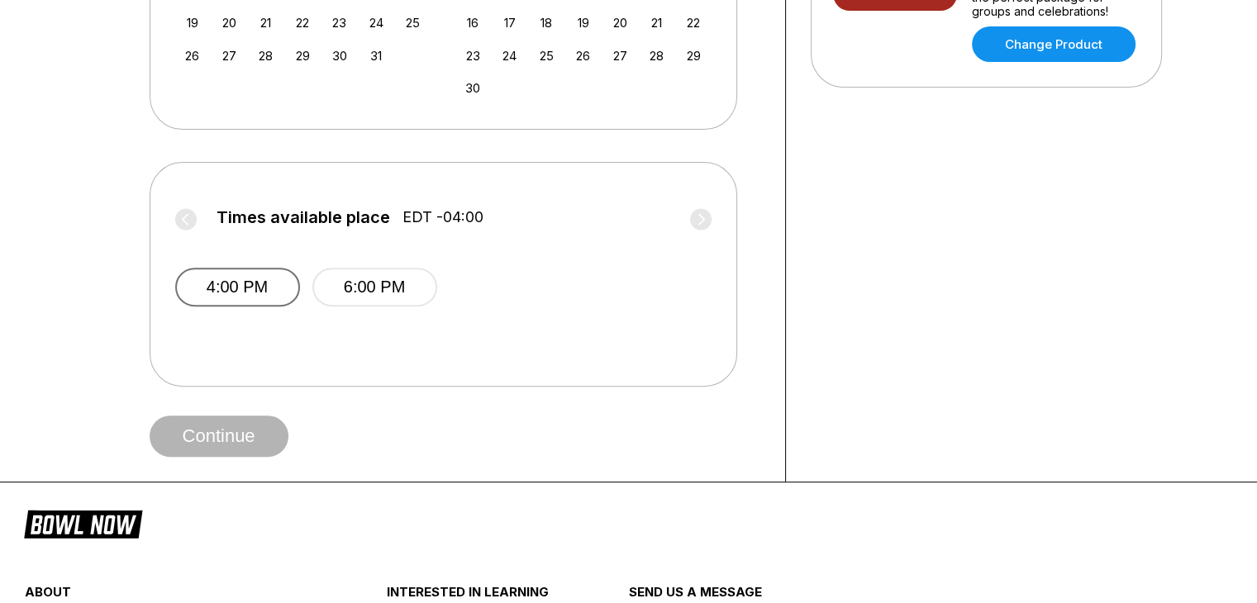
click at [255, 284] on button "4:00 PM" at bounding box center [237, 287] width 125 height 39
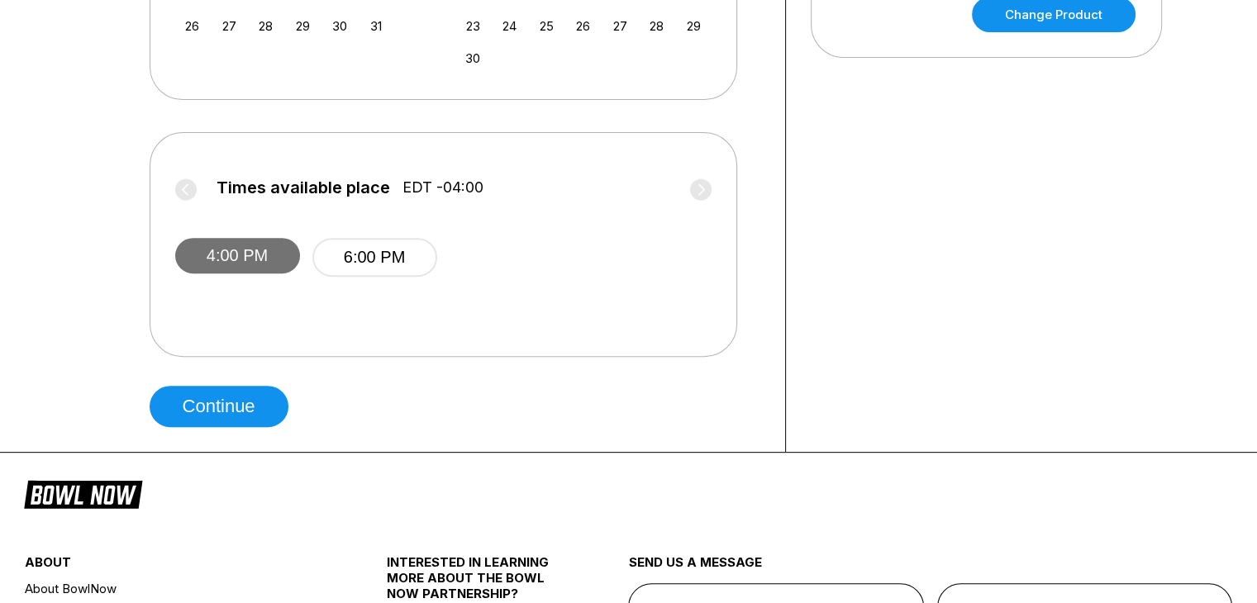
scroll to position [608, 0]
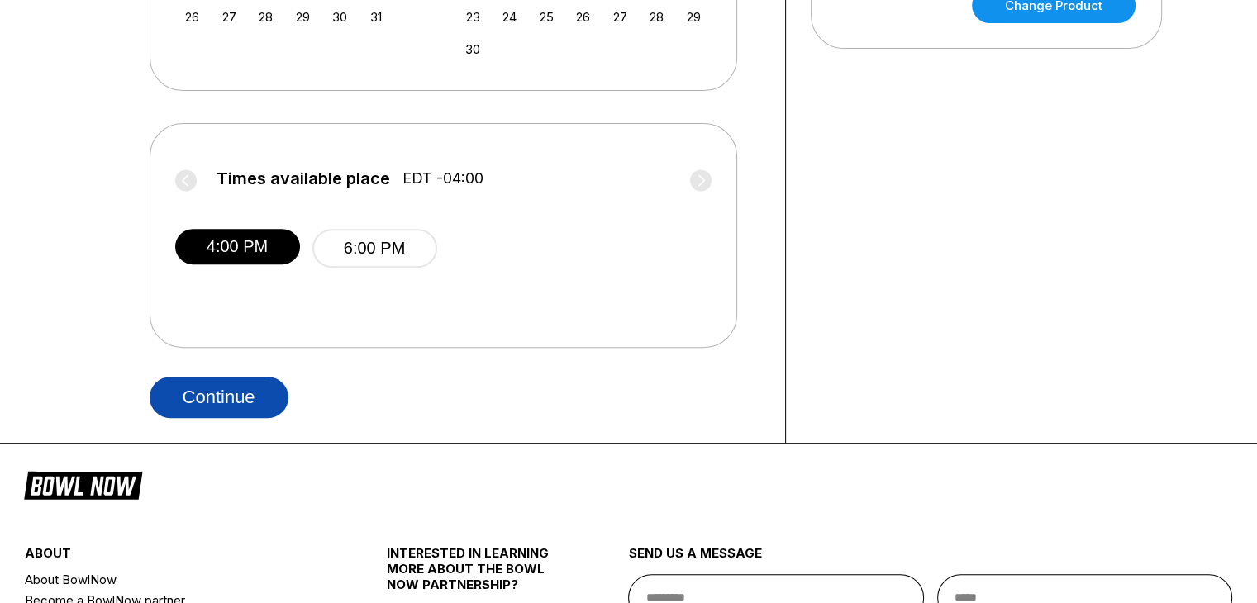
click at [256, 381] on button "Continue" at bounding box center [219, 397] width 139 height 41
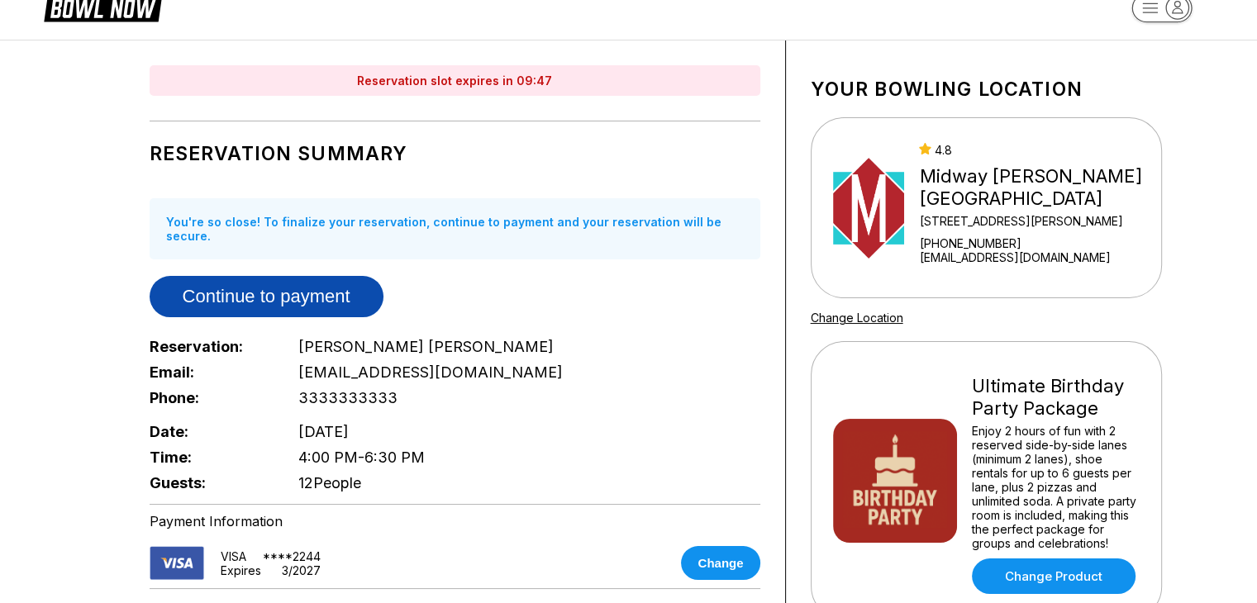
scroll to position [13, 0]
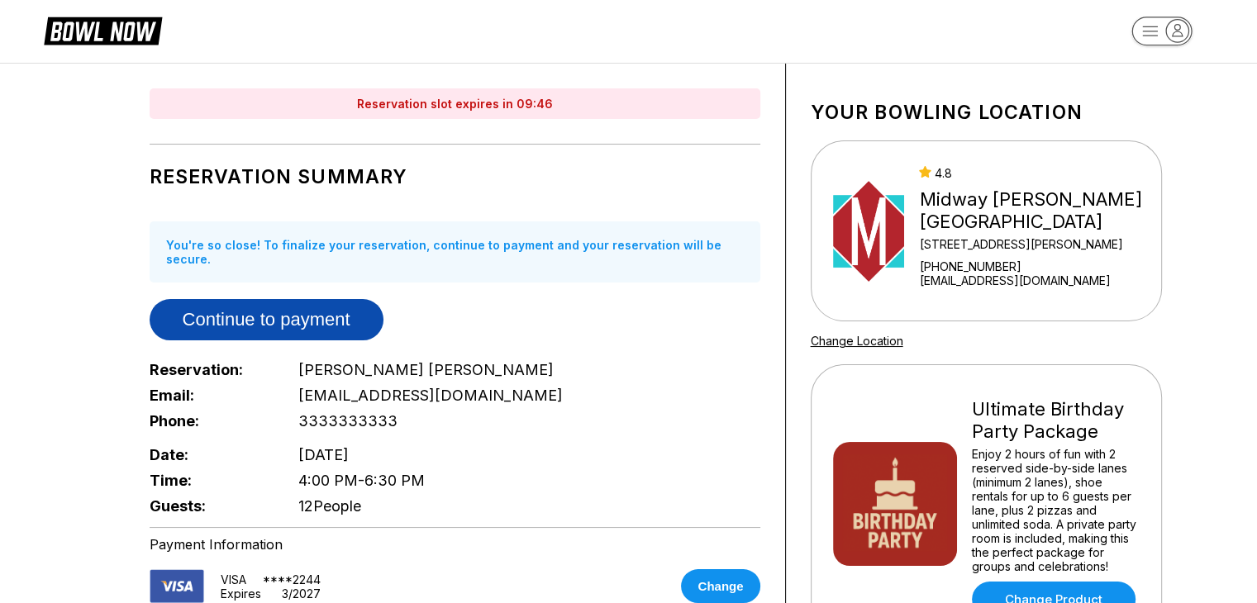
click at [289, 312] on button "Continue to payment" at bounding box center [267, 319] width 234 height 41
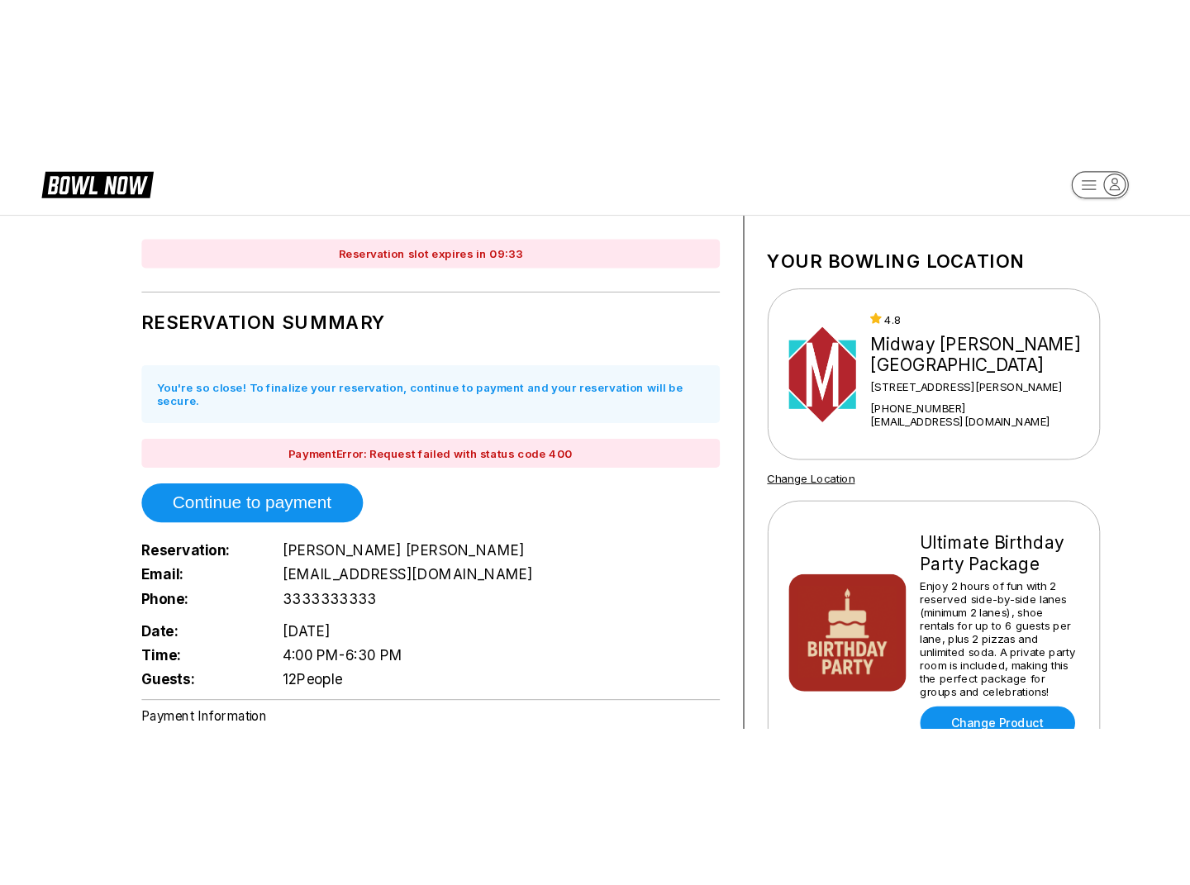
scroll to position [0, 0]
